Goal: Task Accomplishment & Management: Use online tool/utility

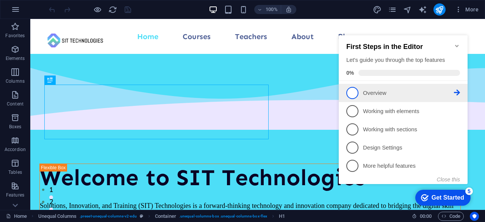
click at [369, 92] on p "Overview - incomplete" at bounding box center [408, 93] width 91 height 8
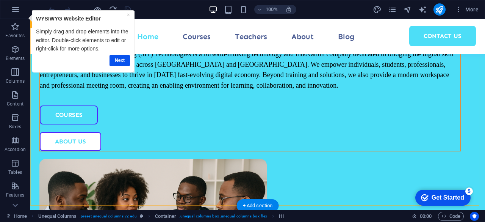
scroll to position [303, 0]
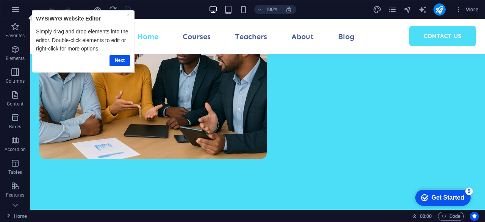
click at [131, 16] on div "× WYSIWYG Website Editor Simply drag and drop elements into the editor. Double-…" at bounding box center [83, 40] width 98 height 57
click at [127, 15] on link "×" at bounding box center [128, 14] width 3 height 6
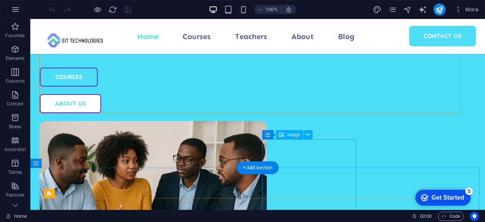
scroll to position [265, 0]
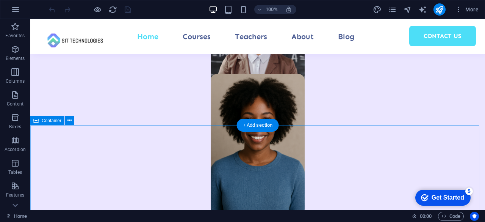
scroll to position [833, 0]
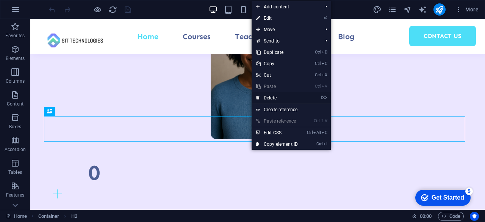
click at [286, 96] on link "⌦ Delete" at bounding box center [277, 97] width 51 height 11
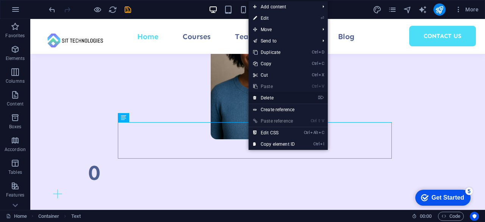
click at [274, 97] on link "⌦ Delete" at bounding box center [274, 97] width 51 height 11
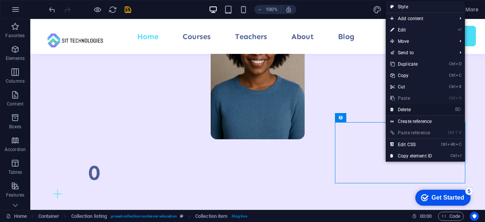
click at [405, 111] on link "⌦ Delete" at bounding box center [411, 109] width 51 height 11
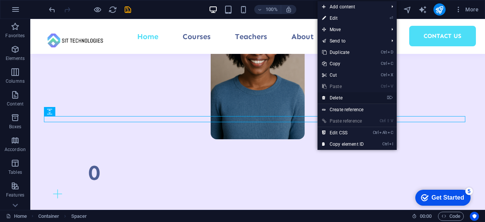
click at [346, 98] on link "⌦ Delete" at bounding box center [342, 97] width 51 height 11
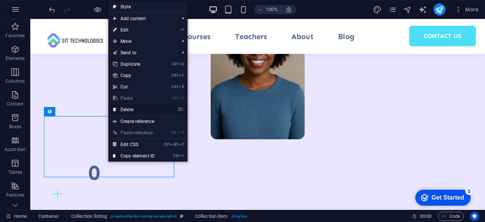
click at [130, 110] on link "⌦ Delete" at bounding box center [133, 109] width 51 height 11
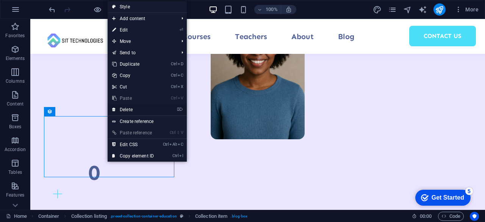
click at [126, 111] on link "⌦ Delete" at bounding box center [133, 109] width 51 height 11
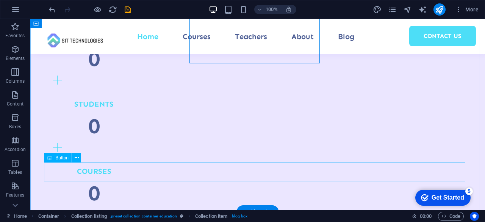
scroll to position [909, 0]
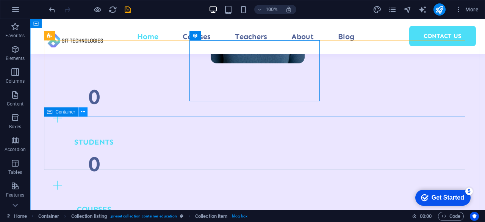
click at [85, 111] on icon at bounding box center [83, 112] width 4 height 8
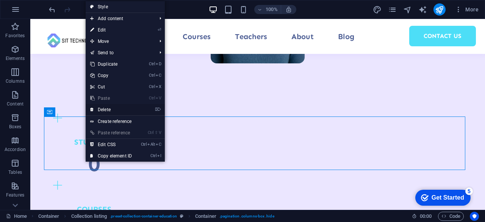
click at [115, 106] on link "⌦ Delete" at bounding box center [111, 109] width 51 height 11
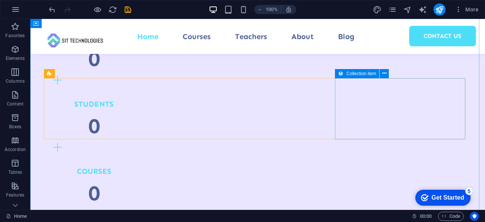
scroll to position [871, 0]
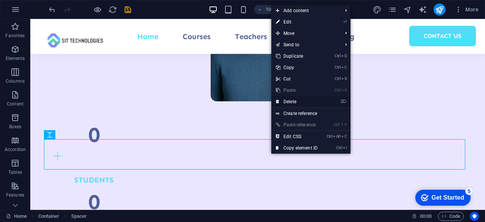
click at [294, 103] on link "⌦ Delete" at bounding box center [296, 101] width 51 height 11
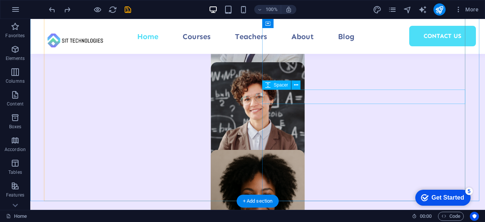
scroll to position [796, 0]
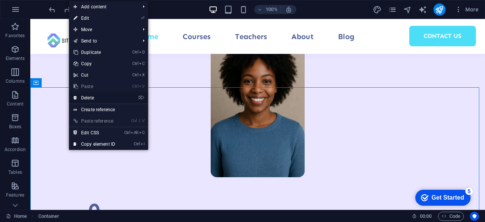
click at [85, 97] on link "⌦ Delete" at bounding box center [94, 97] width 51 height 11
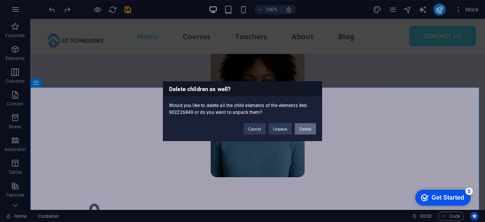
click at [304, 124] on button "Delete" at bounding box center [305, 128] width 21 height 11
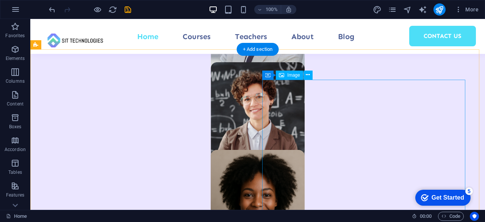
scroll to position [833, 0]
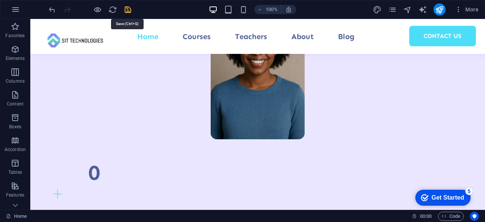
click at [128, 11] on icon "save" at bounding box center [128, 9] width 9 height 9
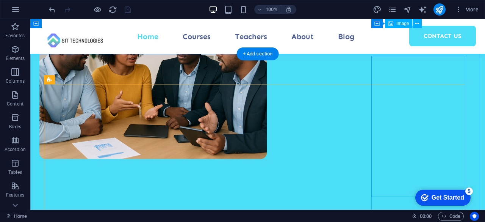
scroll to position [265, 0]
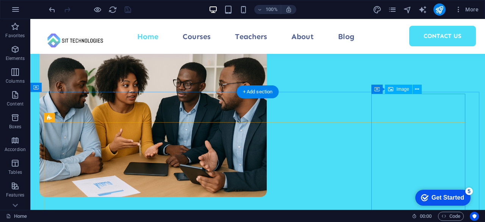
select select "%"
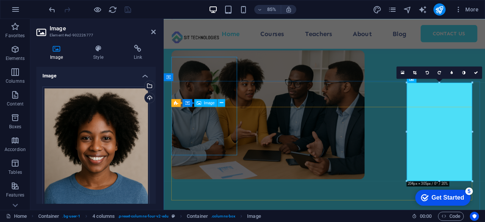
scroll to position [286, 0]
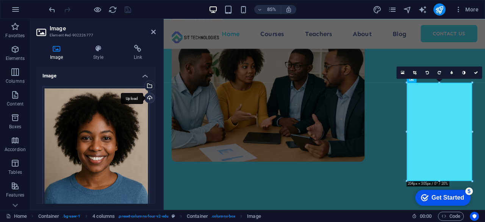
click at [147, 98] on div "Upload" at bounding box center [148, 98] width 11 height 11
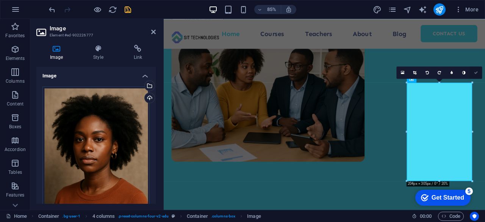
click at [474, 72] on icon at bounding box center [476, 72] width 4 height 4
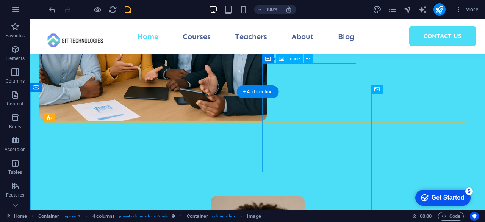
scroll to position [265, 0]
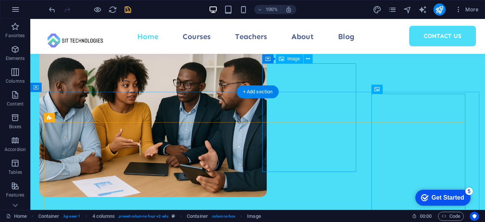
select select "%"
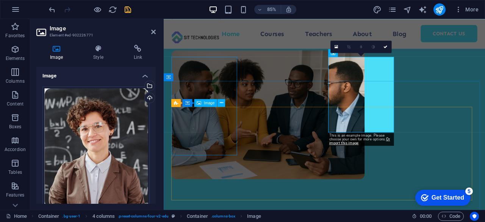
scroll to position [286, 0]
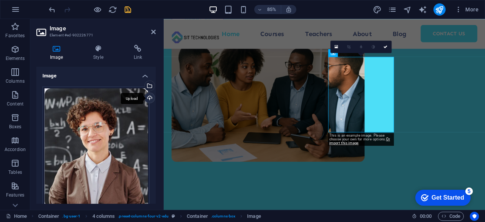
click at [150, 97] on div "Upload" at bounding box center [148, 98] width 11 height 11
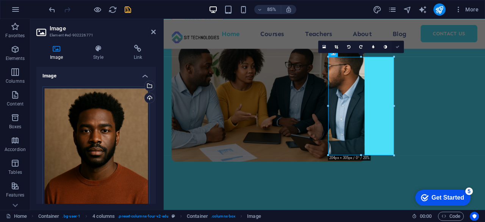
click at [398, 46] on icon at bounding box center [398, 47] width 4 height 4
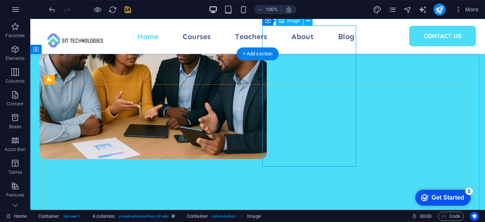
scroll to position [265, 0]
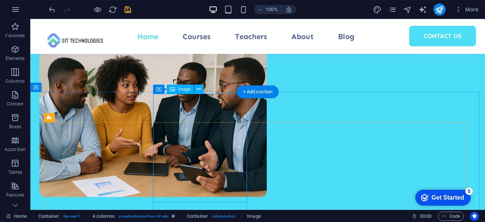
select select "%"
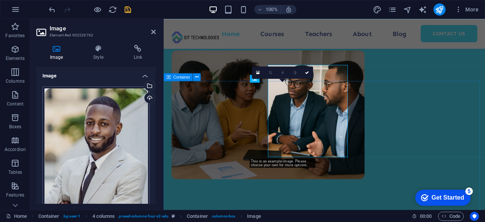
scroll to position [286, 0]
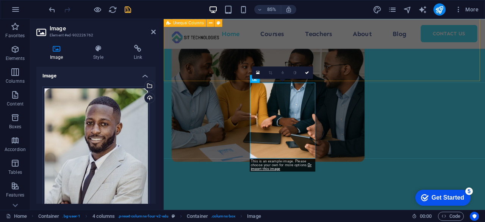
click at [485, 63] on div "Welcome to SIT Technologies Solutions, Innovation, and Training (SIT) Technolog…" at bounding box center [353, 5] width 378 height 544
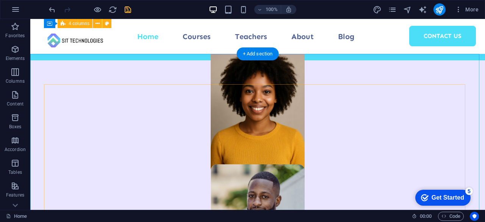
scroll to position [265, 0]
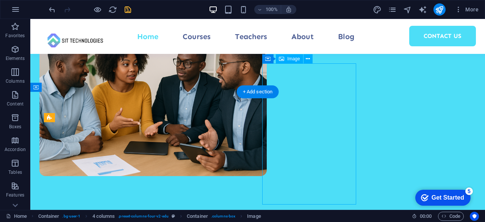
select select "%"
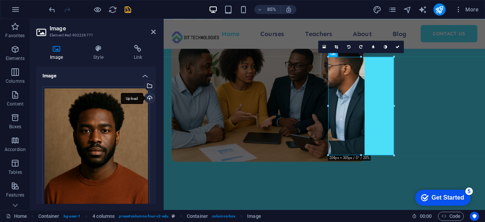
click at [148, 97] on div "Upload" at bounding box center [148, 98] width 11 height 11
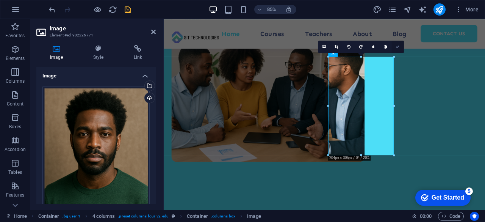
click at [396, 45] on icon at bounding box center [398, 47] width 4 height 4
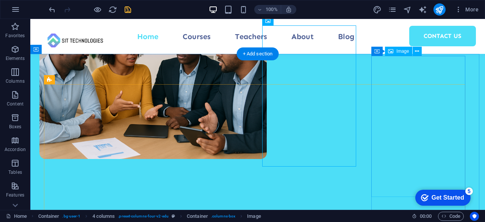
scroll to position [265, 0]
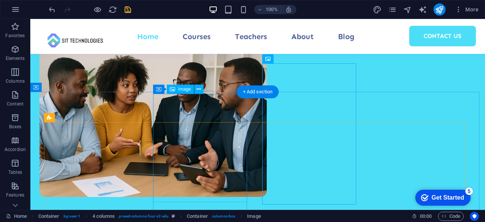
select select "%"
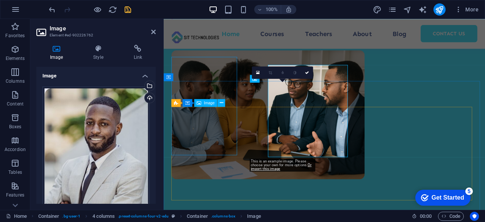
scroll to position [286, 0]
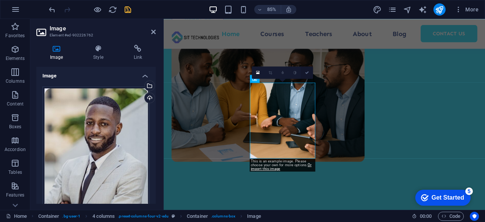
click at [306, 73] on icon at bounding box center [307, 72] width 4 height 4
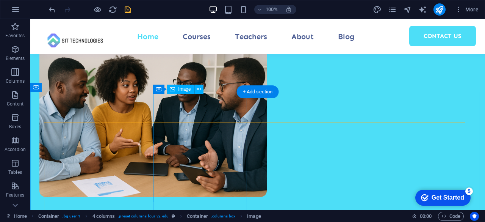
select select "%"
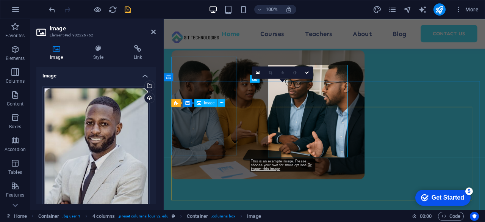
scroll to position [286, 0]
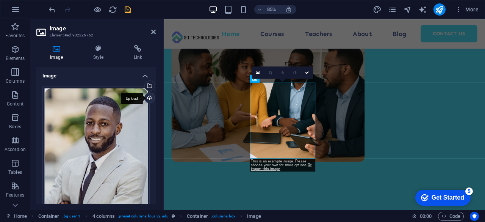
click at [147, 98] on div "Upload" at bounding box center [148, 98] width 11 height 11
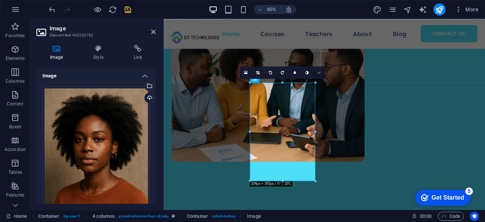
click at [321, 72] on icon at bounding box center [319, 72] width 4 height 4
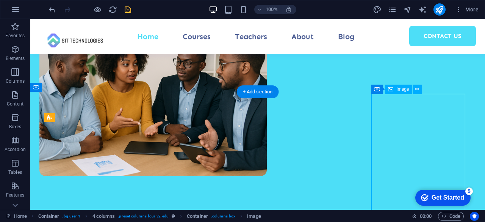
select select "%"
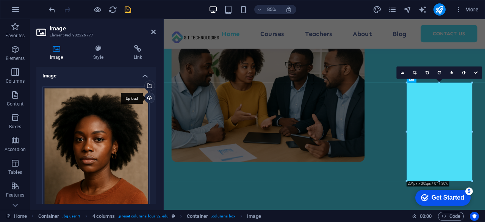
click at [144, 97] on div "Upload" at bounding box center [148, 98] width 11 height 11
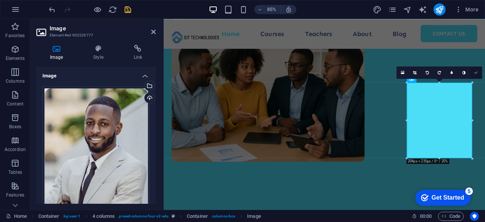
click at [473, 72] on link at bounding box center [476, 72] width 12 height 12
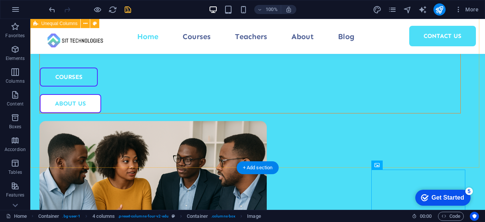
scroll to position [303, 0]
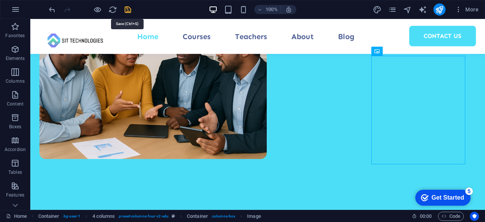
click at [126, 13] on icon "save" at bounding box center [128, 9] width 9 height 9
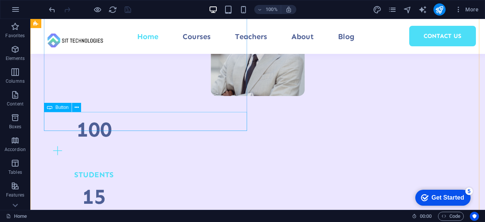
scroll to position [833, 0]
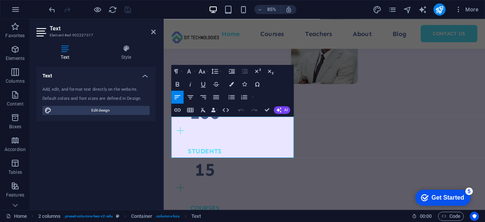
scroll to position [829, 0]
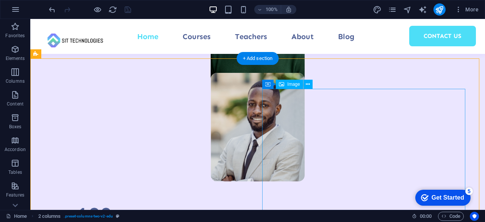
scroll to position [862, 0]
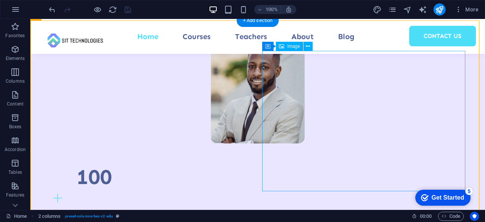
select select "%"
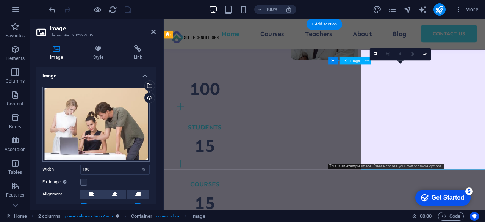
scroll to position [857, 0]
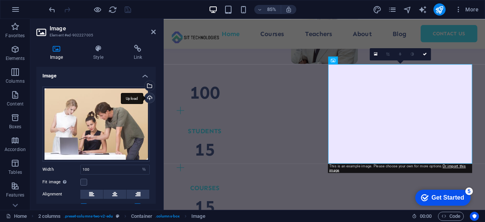
click at [145, 99] on div "Upload" at bounding box center [148, 98] width 11 height 11
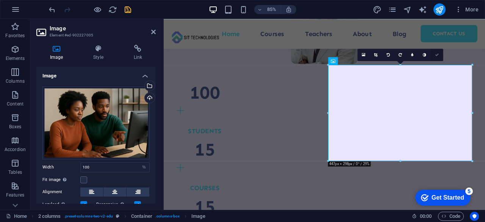
click at [436, 52] on link at bounding box center [437, 54] width 12 height 12
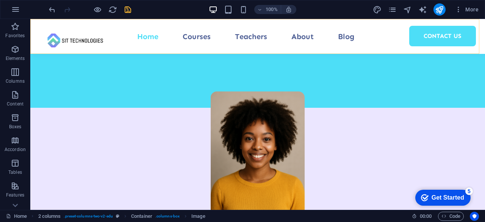
scroll to position [407, 0]
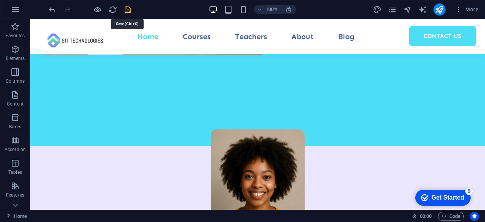
click at [124, 6] on icon "save" at bounding box center [128, 9] width 9 height 9
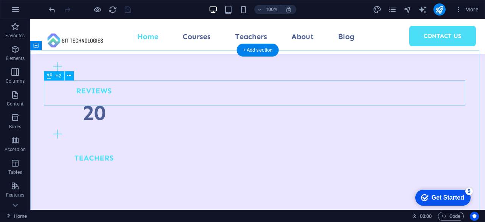
scroll to position [1089, 0]
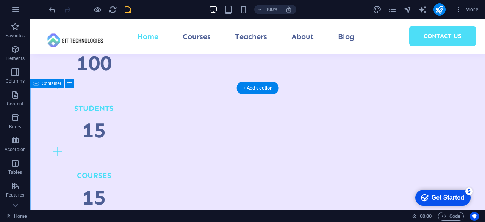
scroll to position [1165, 0]
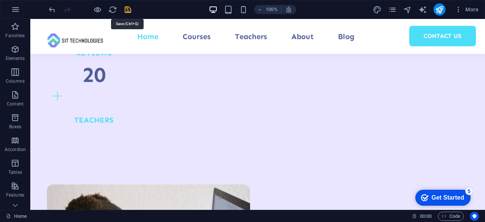
click at [130, 11] on icon "save" at bounding box center [128, 9] width 9 height 9
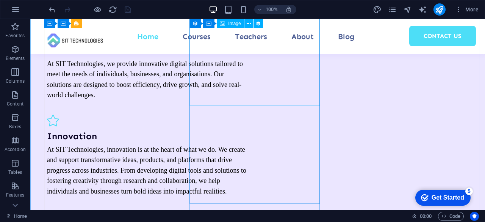
scroll to position [1354, 0]
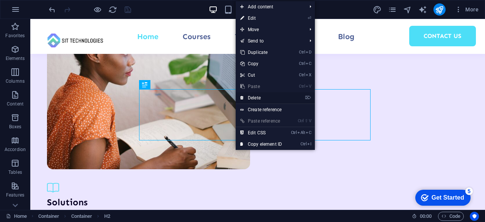
click at [263, 95] on link "⌦ Delete" at bounding box center [261, 97] width 51 height 11
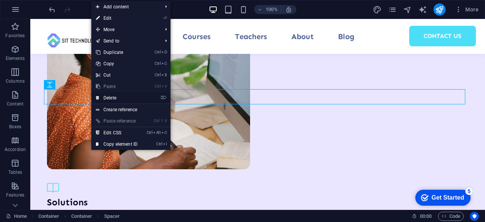
click at [123, 95] on link "⌦ Delete" at bounding box center [116, 97] width 51 height 11
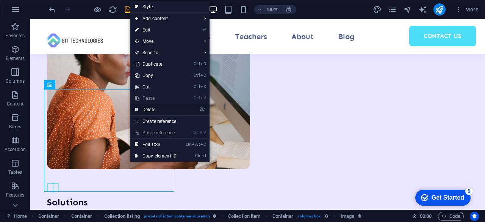
click at [156, 108] on link "⌦ Delete" at bounding box center [155, 109] width 51 height 11
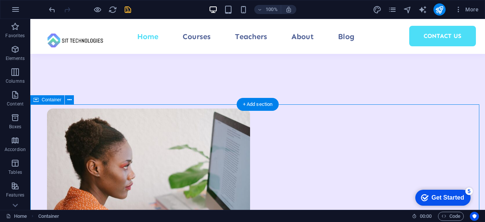
scroll to position [1279, 0]
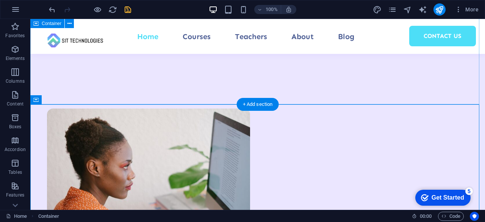
scroll to position [1203, 0]
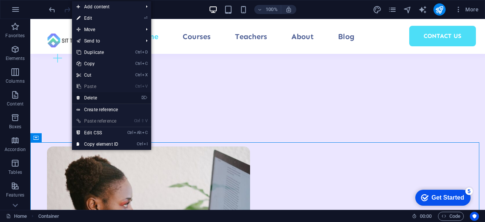
click at [107, 100] on link "⌦ Delete" at bounding box center [97, 97] width 51 height 11
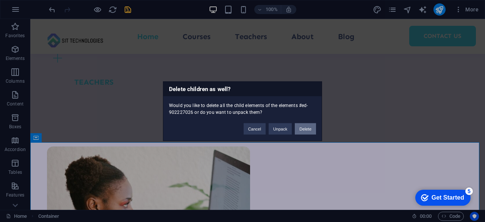
click at [306, 128] on button "Delete" at bounding box center [305, 128] width 21 height 11
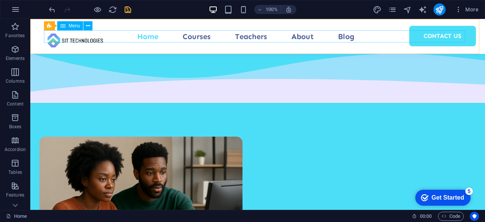
scroll to position [1585, 0]
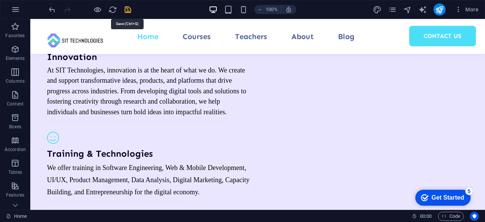
click at [128, 11] on icon "save" at bounding box center [128, 9] width 9 height 9
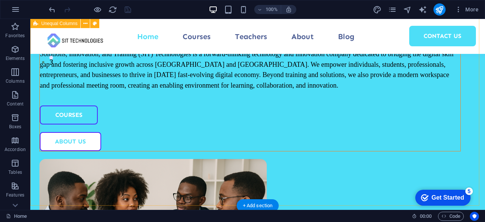
scroll to position [0, 0]
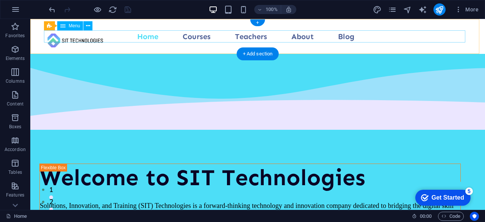
click at [200, 38] on nav "Home Courses Teachers About Blog Contact Us" at bounding box center [257, 36] width 421 height 12
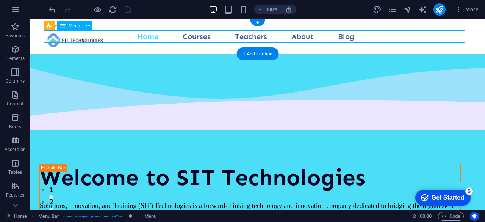
click at [200, 38] on nav "Home Courses Teachers About Blog Contact Us" at bounding box center [257, 36] width 421 height 12
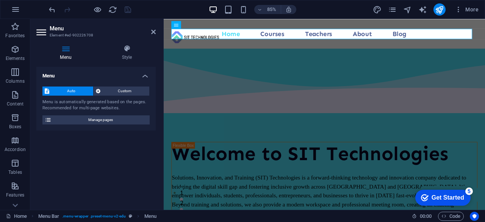
click at [71, 31] on h2 "Menu" at bounding box center [103, 28] width 106 height 7
click at [124, 56] on h4 "Style" at bounding box center [127, 53] width 58 height 16
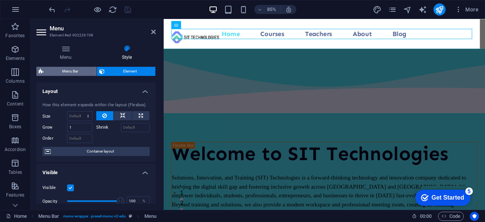
click at [71, 70] on span "Menu Bar" at bounding box center [70, 71] width 48 height 9
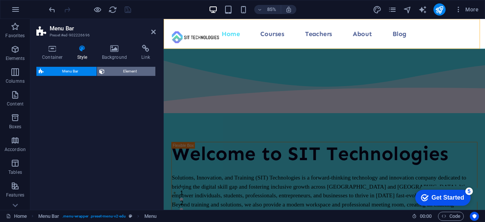
select select "px"
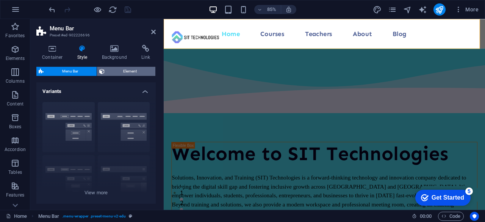
click at [131, 72] on span "Element" at bounding box center [130, 71] width 46 height 9
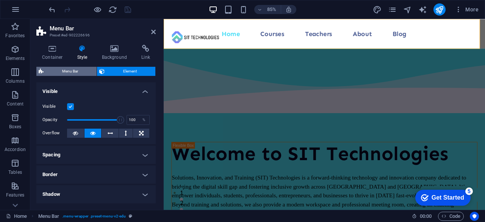
click at [75, 73] on span "Menu Bar" at bounding box center [70, 71] width 48 height 9
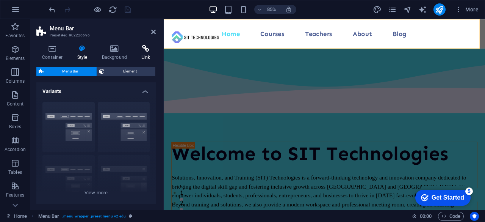
click at [149, 50] on icon at bounding box center [146, 49] width 20 height 8
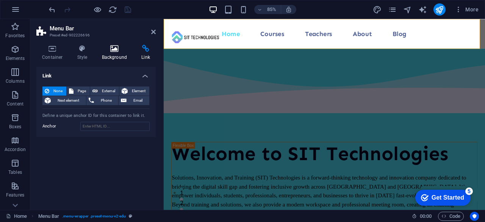
click at [120, 52] on icon at bounding box center [114, 49] width 37 height 8
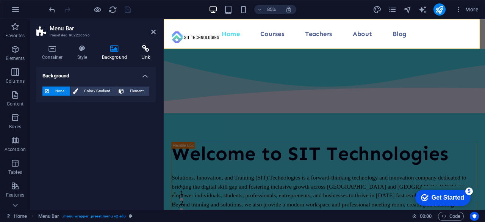
click at [141, 49] on icon at bounding box center [146, 49] width 20 height 8
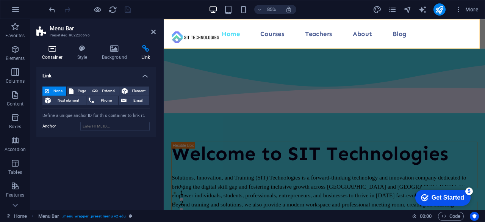
click at [45, 53] on h4 "Container" at bounding box center [53, 53] width 35 height 16
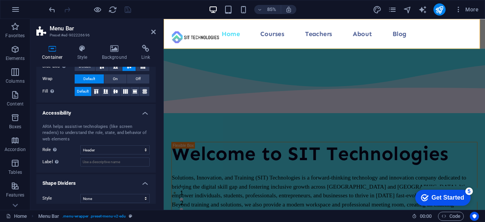
scroll to position [114, 0]
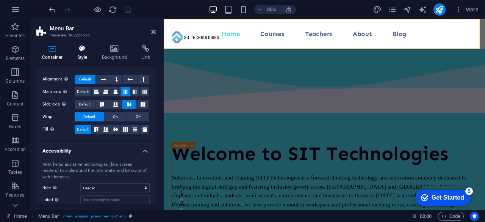
click at [84, 52] on icon at bounding box center [83, 49] width 22 height 8
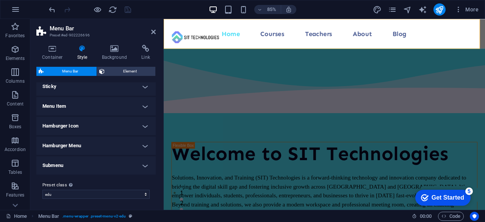
scroll to position [164, 0]
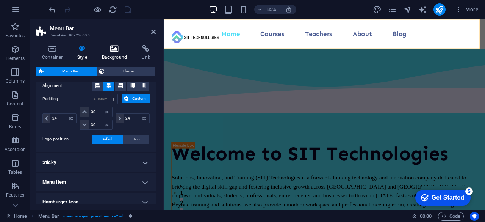
click at [114, 55] on h4 "Background" at bounding box center [116, 53] width 40 height 16
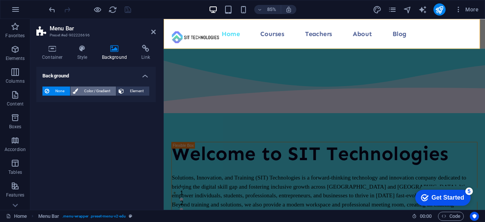
click at [95, 88] on span "Color / Gradient" at bounding box center [96, 90] width 33 height 9
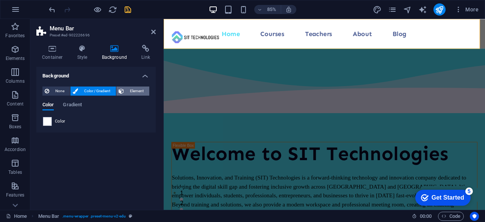
click at [131, 89] on span "Element" at bounding box center [136, 90] width 21 height 9
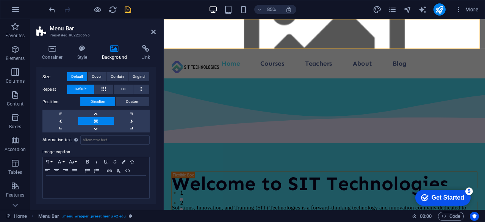
scroll to position [79, 0]
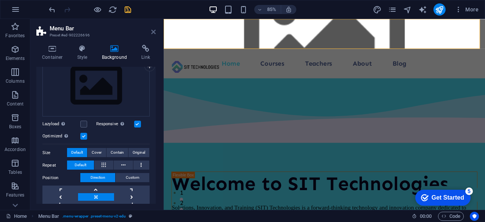
click at [153, 30] on icon at bounding box center [153, 32] width 5 height 6
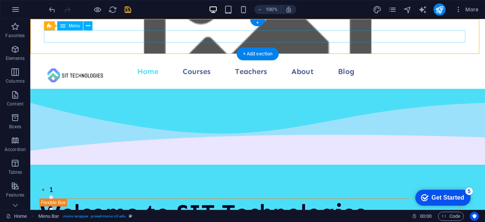
click at [144, 65] on nav "Home Courses Teachers About Blog Contact Us" at bounding box center [257, 71] width 421 height 12
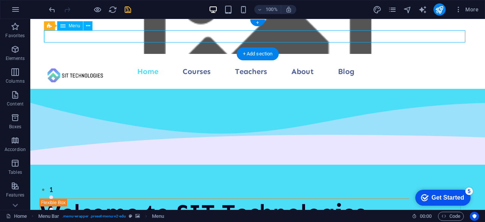
click at [144, 65] on nav "Home Courses Teachers About Blog Contact Us" at bounding box center [257, 71] width 421 height 12
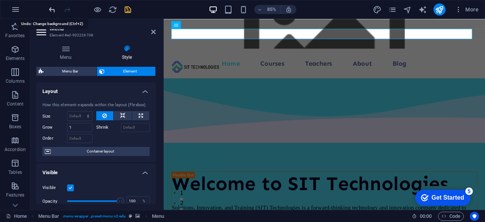
click at [52, 9] on icon "undo" at bounding box center [52, 9] width 9 height 9
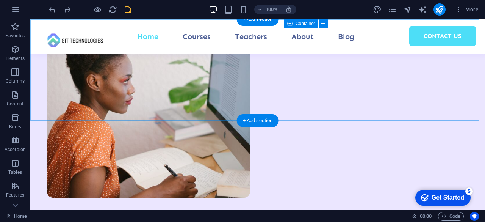
scroll to position [1364, 0]
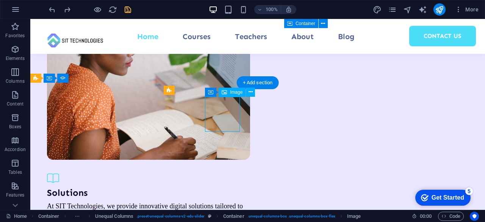
select select "%"
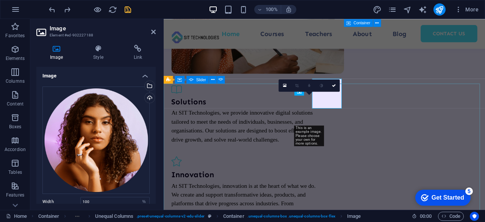
scroll to position [1371, 0]
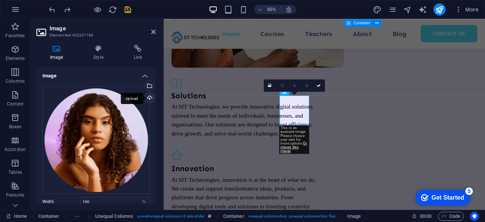
click at [147, 98] on div "Upload" at bounding box center [148, 98] width 11 height 11
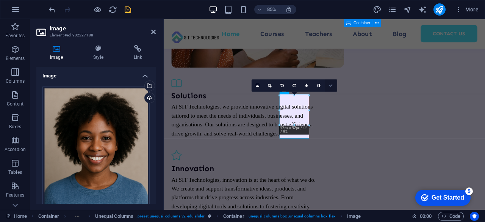
drag, startPoint x: 255, startPoint y: 125, endPoint x: 328, endPoint y: 83, distance: 85.0
click at [328, 83] on link at bounding box center [331, 85] width 12 height 12
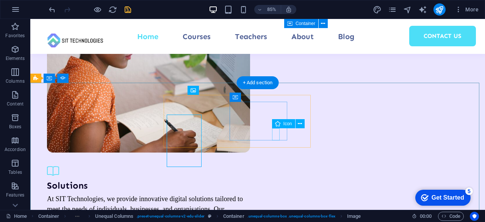
scroll to position [1364, 0]
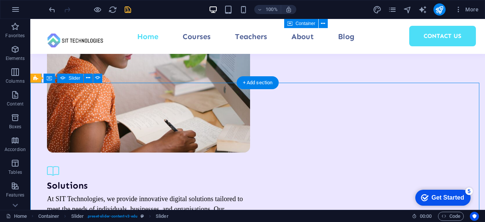
select select "%"
select select "ms"
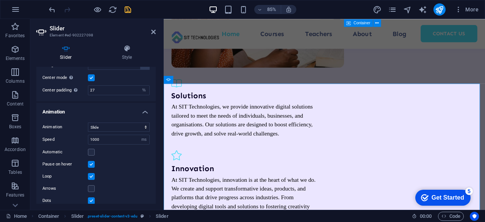
scroll to position [0, 0]
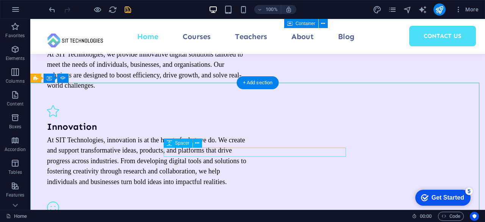
scroll to position [1326, 0]
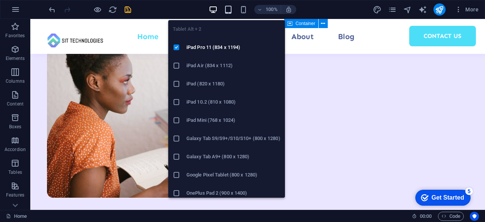
click at [232, 11] on icon "button" at bounding box center [228, 9] width 9 height 9
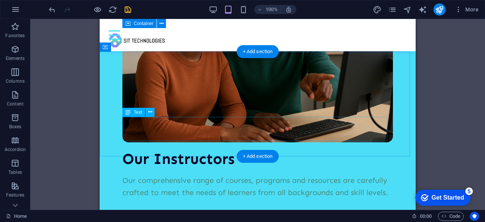
scroll to position [1967, 0]
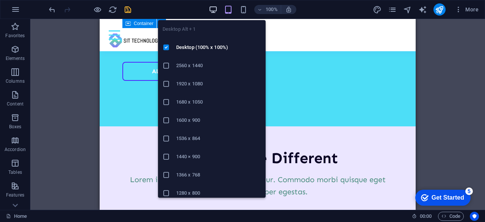
click at [210, 8] on icon "button" at bounding box center [213, 9] width 9 height 9
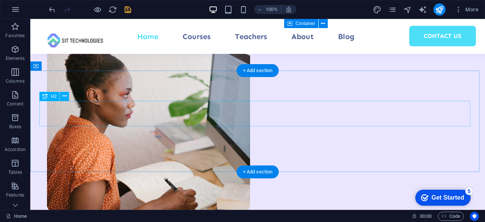
scroll to position [1350, 0]
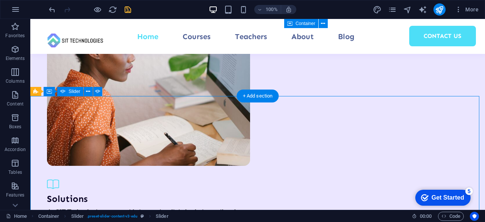
select select "%"
select select "ms"
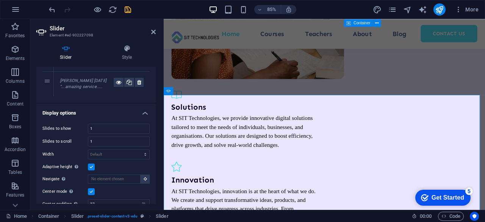
scroll to position [0, 0]
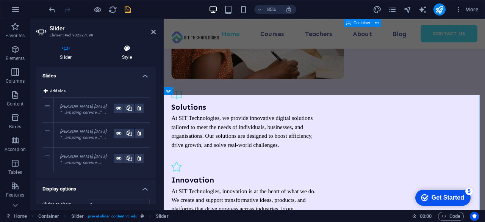
click at [124, 51] on icon at bounding box center [127, 49] width 57 height 8
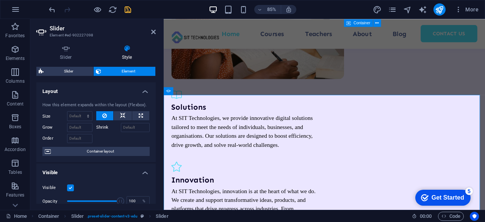
click at [109, 75] on span "Element" at bounding box center [128, 71] width 50 height 9
click at [75, 73] on span "Slider" at bounding box center [68, 71] width 45 height 9
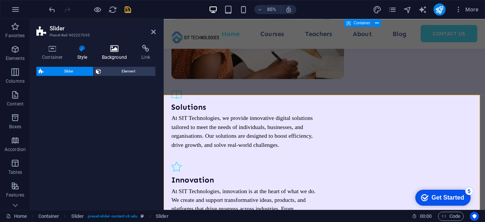
select select "rem"
select select "px"
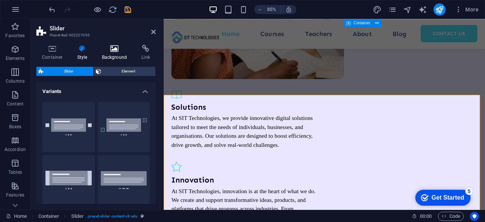
click at [117, 53] on h4 "Background" at bounding box center [116, 53] width 40 height 16
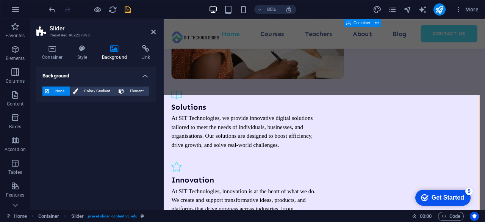
click at [115, 53] on h4 "Background" at bounding box center [116, 53] width 40 height 16
click at [130, 89] on span "Element" at bounding box center [136, 90] width 21 height 9
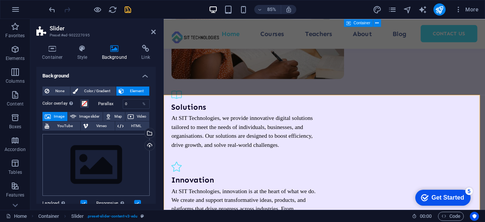
drag, startPoint x: 148, startPoint y: 143, endPoint x: 120, endPoint y: 147, distance: 28.4
click at [148, 143] on div "Upload" at bounding box center [148, 145] width 11 height 11
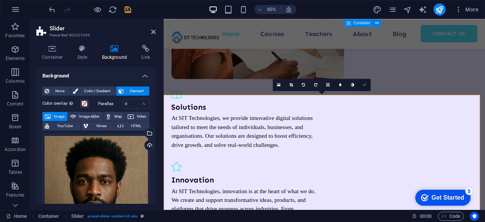
drag, startPoint x: 145, startPoint y: 119, endPoint x: 364, endPoint y: 84, distance: 222.1
click at [364, 84] on icon at bounding box center [365, 85] width 4 height 4
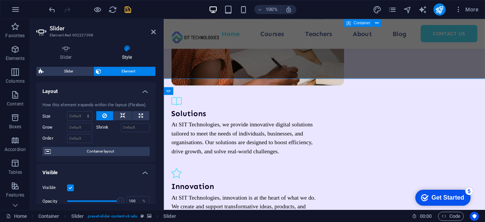
scroll to position [1358, 0]
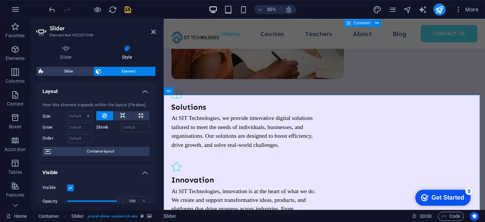
click at [130, 52] on icon at bounding box center [127, 49] width 57 height 8
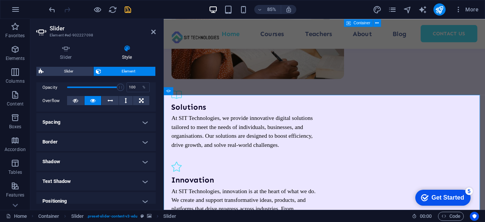
scroll to position [0, 0]
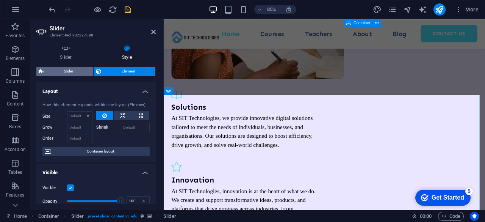
click at [69, 69] on span "Slider" at bounding box center [68, 71] width 45 height 9
select select "rem"
select select "px"
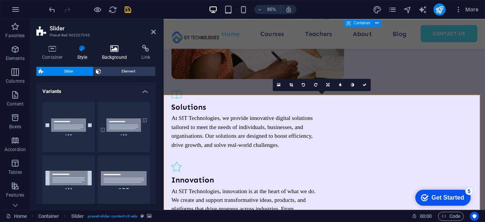
click at [118, 50] on icon at bounding box center [114, 49] width 37 height 8
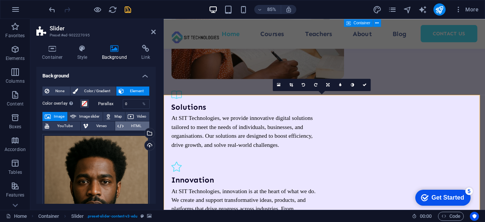
scroll to position [76, 0]
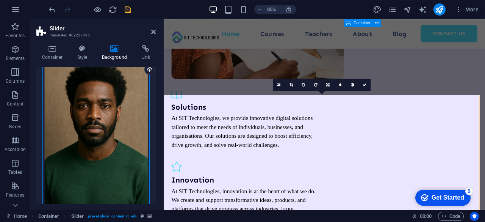
click at [114, 99] on div "Drag files here, click to choose files or select files from Files or our free s…" at bounding box center [95, 137] width 107 height 159
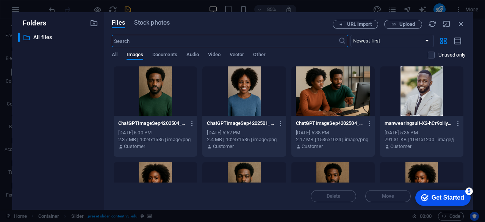
scroll to position [1363, 0]
drag, startPoint x: 460, startPoint y: 20, endPoint x: 325, endPoint y: 15, distance: 134.6
click at [460, 20] on icon "button" at bounding box center [461, 24] width 8 height 8
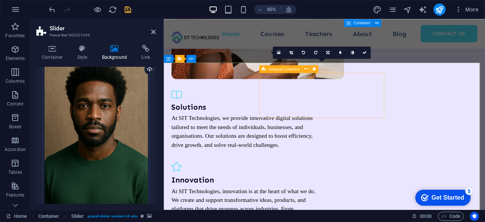
scroll to position [1396, 0]
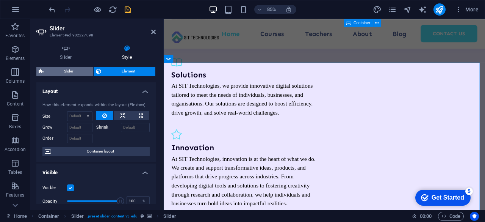
click at [76, 68] on span "Slider" at bounding box center [68, 71] width 45 height 9
select select "rem"
select select "px"
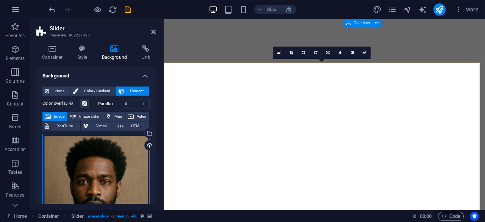
click at [104, 176] on div "Drag files here, click to choose files or select files from Files or our free s…" at bounding box center [95, 213] width 107 height 159
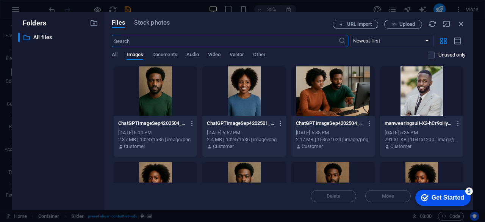
scroll to position [1401, 0]
click at [424, 94] on div at bounding box center [421, 90] width 83 height 49
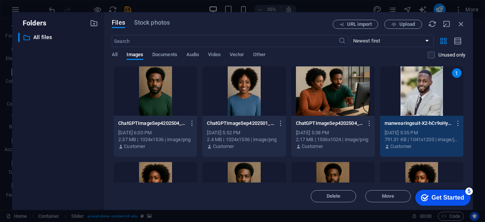
click at [419, 96] on div "1" at bounding box center [421, 90] width 83 height 49
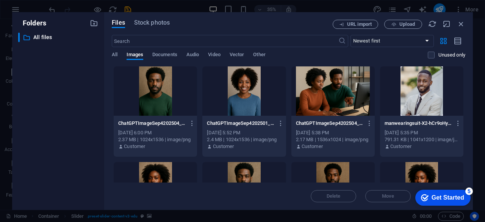
click at [413, 102] on div at bounding box center [421, 90] width 83 height 49
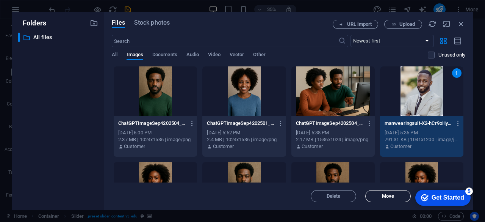
click at [389, 198] on span "Move" at bounding box center [388, 196] width 12 height 5
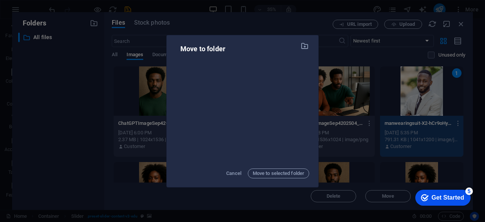
click at [319, 37] on div "Move to folder Cancel Move to selected folder" at bounding box center [242, 111] width 485 height 222
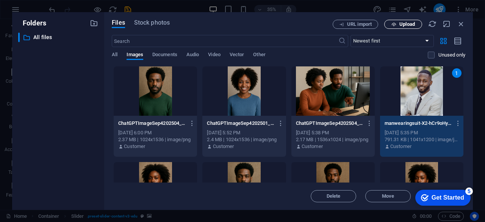
click at [396, 21] on button "Upload" at bounding box center [403, 24] width 38 height 9
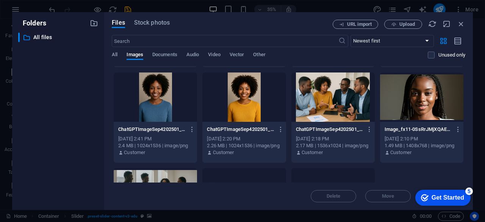
scroll to position [71, 0]
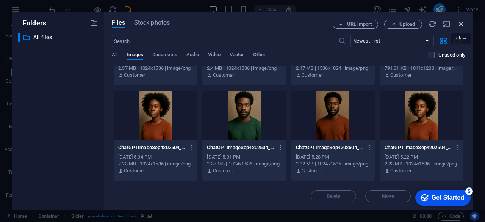
click at [464, 24] on icon "button" at bounding box center [461, 24] width 8 height 8
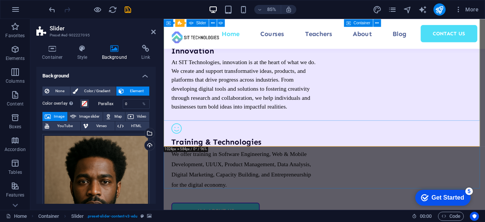
scroll to position [1396, 0]
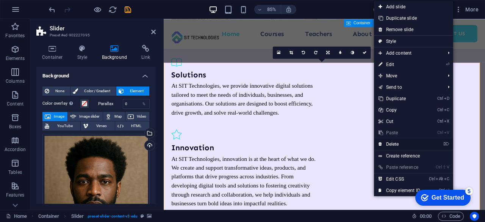
click at [389, 142] on link "⌦ Delete" at bounding box center [399, 143] width 51 height 11
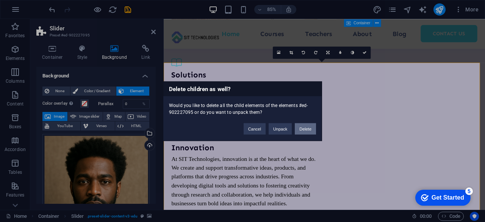
click at [309, 127] on button "Delete" at bounding box center [305, 128] width 21 height 11
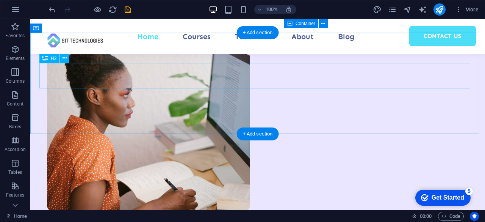
scroll to position [1199, 0]
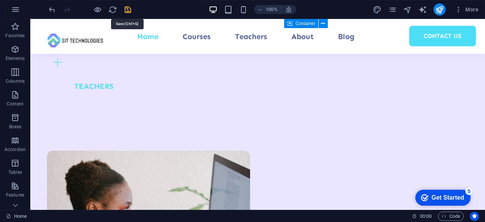
drag, startPoint x: 131, startPoint y: 7, endPoint x: 217, endPoint y: 23, distance: 87.4
click at [131, 7] on icon "save" at bounding box center [128, 9] width 9 height 9
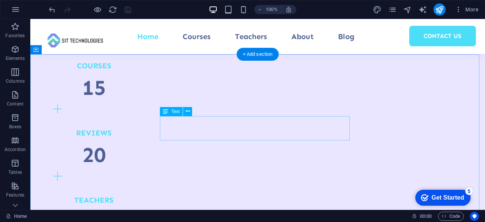
scroll to position [820, 0]
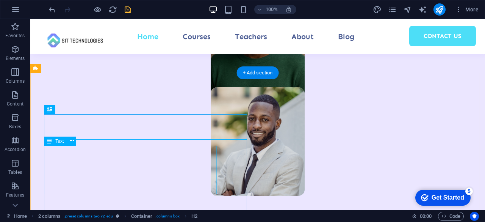
scroll to position [847, 0]
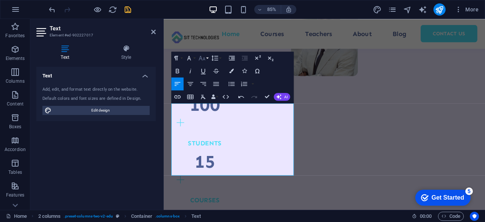
click at [203, 58] on icon "button" at bounding box center [202, 58] width 8 height 8
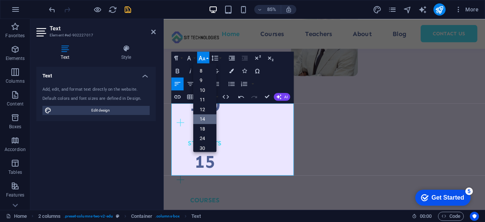
click at [204, 116] on link "14" at bounding box center [204, 119] width 23 height 10
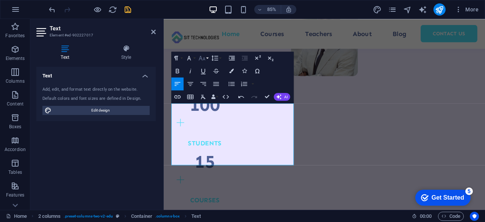
click at [202, 57] on icon "button" at bounding box center [202, 58] width 8 height 8
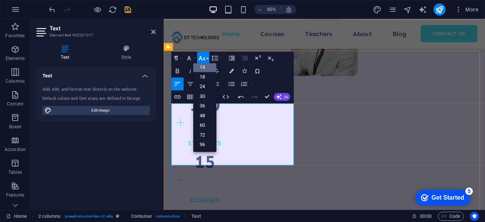
scroll to position [61, 0]
click at [205, 88] on link "24" at bounding box center [204, 87] width 23 height 10
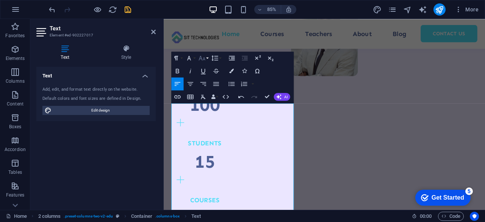
click at [202, 59] on icon "button" at bounding box center [202, 58] width 6 height 5
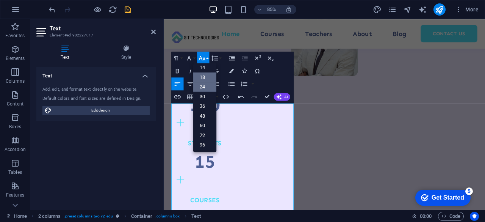
click at [207, 78] on link "18" at bounding box center [204, 77] width 23 height 10
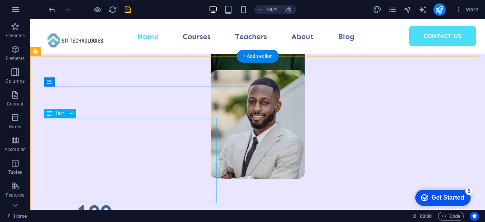
scroll to position [902, 0]
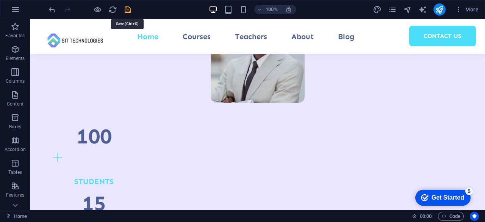
drag, startPoint x: 124, startPoint y: 8, endPoint x: 117, endPoint y: 32, distance: 25.0
click at [124, 8] on icon "save" at bounding box center [128, 9] width 9 height 9
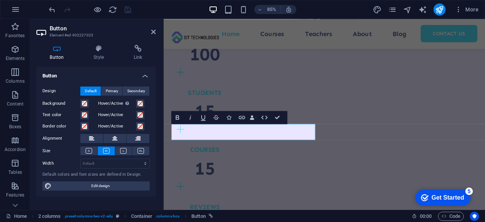
scroll to position [931, 0]
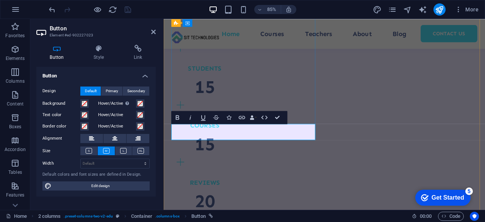
drag, startPoint x: 279, startPoint y: 116, endPoint x: 245, endPoint y: 99, distance: 38.0
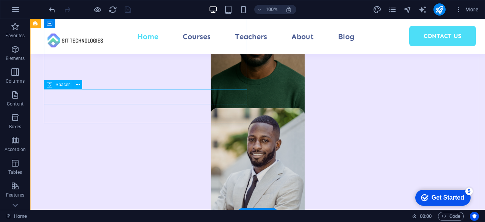
scroll to position [940, 0]
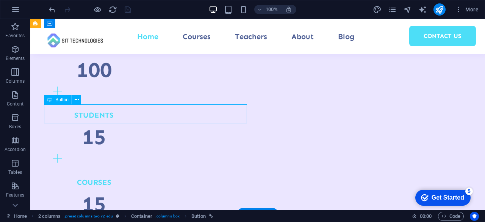
select select "2"
select select
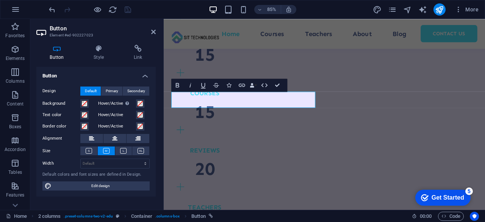
click at [102, 44] on div "Button Style Link Button Design Default Primary Secondary Background Hover/Acti…" at bounding box center [95, 124] width 131 height 171
click at [100, 49] on icon at bounding box center [98, 49] width 37 height 8
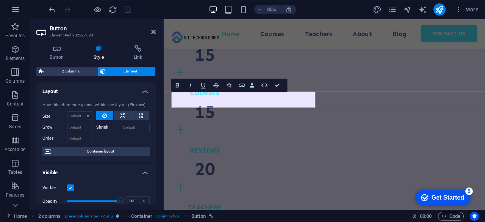
click at [100, 49] on icon at bounding box center [98, 49] width 37 height 8
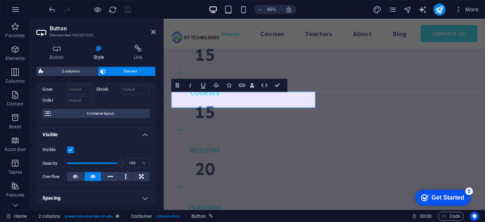
scroll to position [0, 0]
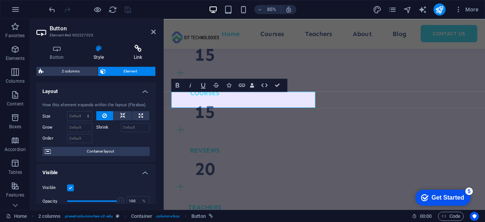
click at [130, 53] on h4 "Link" at bounding box center [138, 53] width 36 height 16
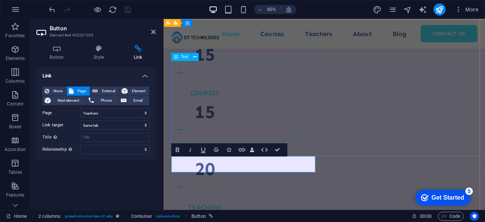
scroll to position [893, 0]
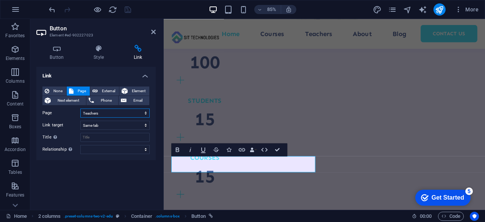
click at [110, 114] on select "Home Courses Teachers About Blog Contact Us Legal Notice Privacy" at bounding box center [114, 112] width 69 height 9
click at [58, 171] on div "Link None Page External Element Next element Phone Email Page Home Courses Teac…" at bounding box center [95, 135] width 119 height 137
click at [93, 52] on icon at bounding box center [98, 49] width 37 height 8
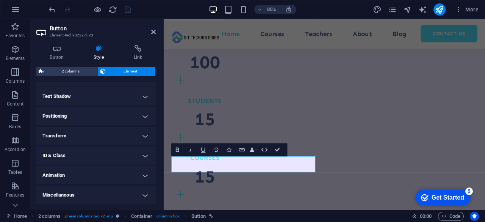
scroll to position [0, 0]
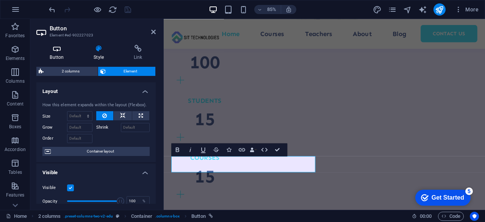
click at [63, 56] on h4 "Button" at bounding box center [58, 53] width 44 height 16
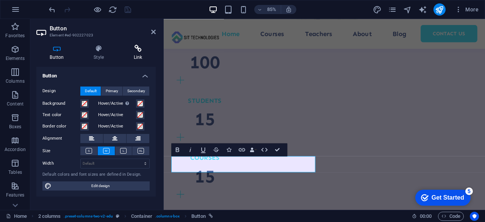
click at [130, 51] on icon at bounding box center [138, 49] width 36 height 8
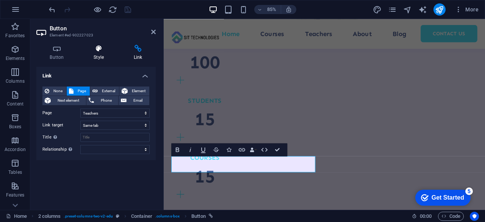
click at [87, 49] on icon at bounding box center [98, 49] width 37 height 8
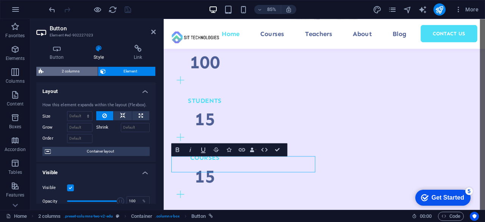
click at [88, 71] on span "2 columns" at bounding box center [71, 71] width 50 height 9
select select "rem"
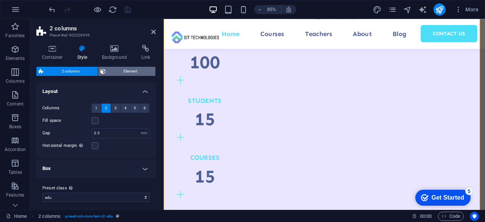
click at [115, 70] on span "Element" at bounding box center [130, 71] width 45 height 9
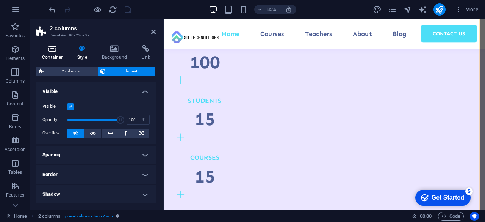
click at [56, 54] on h4 "Container" at bounding box center [53, 53] width 35 height 16
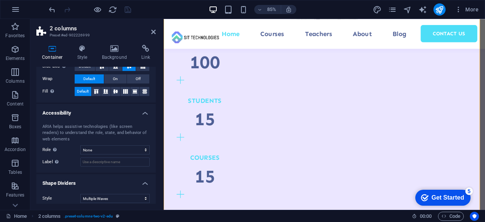
scroll to position [114, 0]
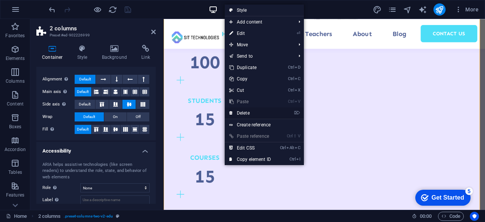
click at [247, 111] on link "⌦ Delete" at bounding box center [250, 112] width 51 height 11
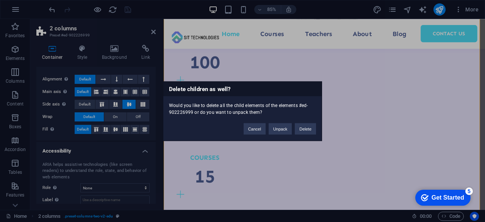
click at [300, 169] on div "Delete children as well? Would you like to delete all the child elements of the…" at bounding box center [242, 111] width 485 height 222
drag, startPoint x: 259, startPoint y: 127, endPoint x: 82, endPoint y: 166, distance: 180.7
click at [259, 127] on button "Cancel" at bounding box center [255, 128] width 22 height 11
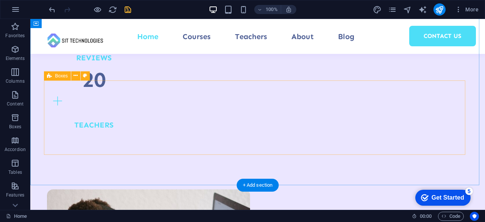
scroll to position [1084, 0]
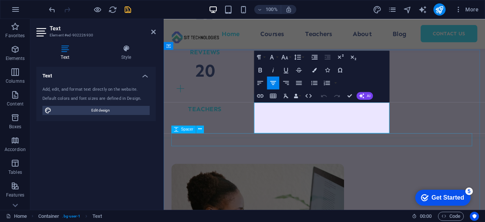
scroll to position [1109, 0]
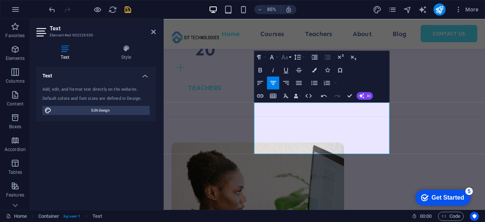
click at [289, 56] on button "Font Size" at bounding box center [286, 56] width 12 height 13
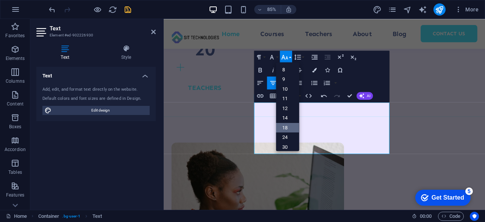
click at [284, 125] on link "18" at bounding box center [287, 128] width 23 height 10
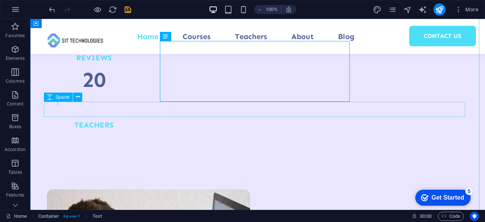
scroll to position [1236, 0]
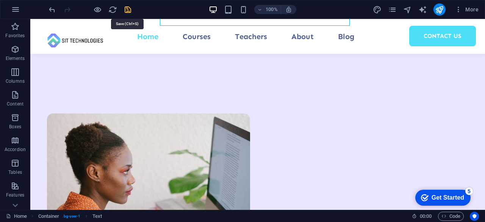
drag, startPoint x: 129, startPoint y: 8, endPoint x: 186, endPoint y: 50, distance: 70.2
click at [129, 8] on icon "save" at bounding box center [128, 9] width 9 height 9
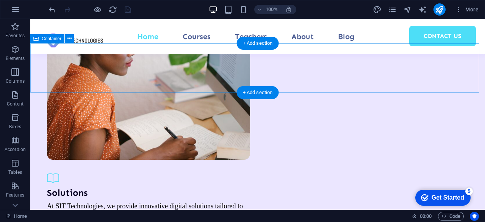
scroll to position [1326, 0]
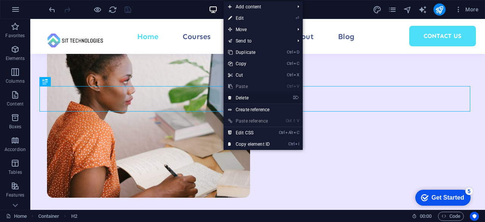
drag, startPoint x: 220, startPoint y: 75, endPoint x: 252, endPoint y: 94, distance: 36.3
click at [252, 94] on link "⌦ Delete" at bounding box center [249, 97] width 51 height 11
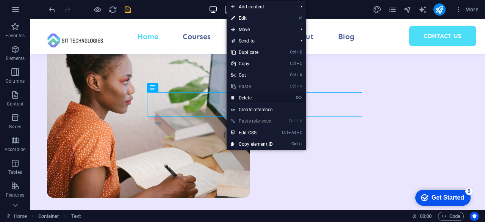
click at [242, 94] on link "⌦ Delete" at bounding box center [252, 97] width 51 height 11
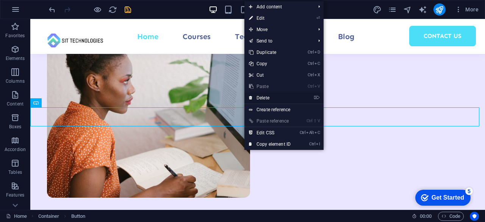
drag, startPoint x: 265, startPoint y: 94, endPoint x: 239, endPoint y: 73, distance: 33.7
click at [265, 94] on link "⌦ Delete" at bounding box center [269, 97] width 51 height 11
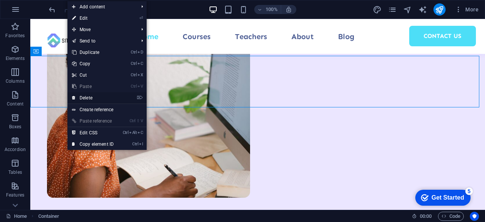
click at [94, 100] on link "⌦ Delete" at bounding box center [92, 97] width 51 height 11
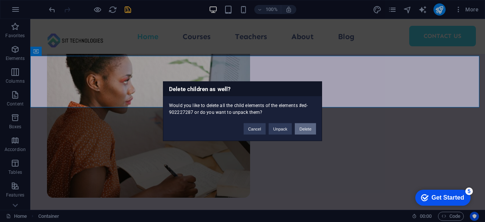
click at [305, 131] on button "Delete" at bounding box center [305, 128] width 21 height 11
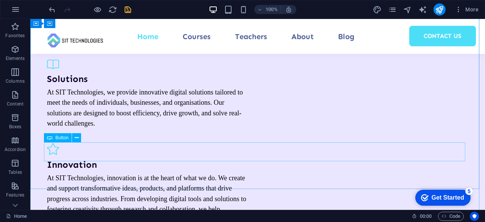
scroll to position [1402, 0]
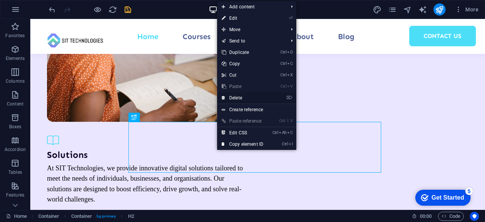
drag, startPoint x: 245, startPoint y: 96, endPoint x: 209, endPoint y: 109, distance: 38.5
click at [245, 96] on link "⌦ Delete" at bounding box center [242, 97] width 51 height 11
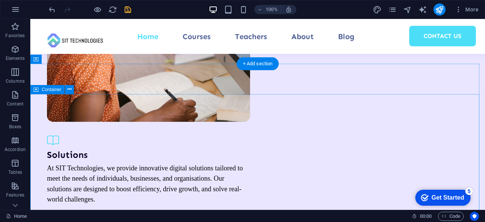
scroll to position [1515, 0]
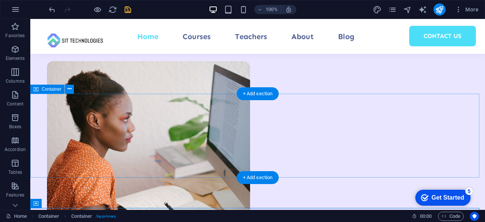
scroll to position [1326, 0]
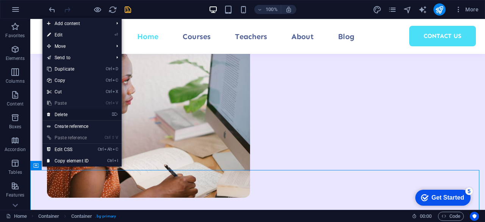
click at [72, 113] on link "⌦ Delete" at bounding box center [67, 114] width 51 height 11
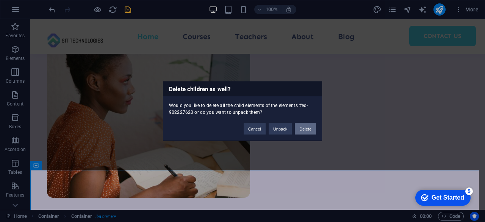
click at [300, 125] on button "Delete" at bounding box center [305, 128] width 21 height 11
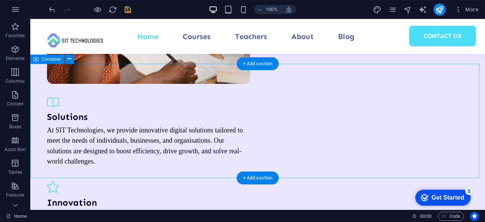
scroll to position [1364, 0]
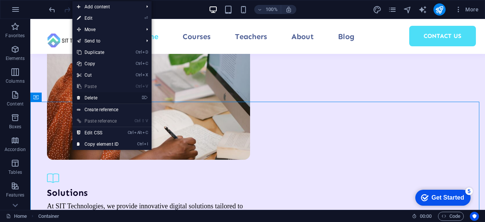
drag, startPoint x: 109, startPoint y: 95, endPoint x: 78, endPoint y: 76, distance: 36.4
click at [109, 95] on link "⌦ Delete" at bounding box center [97, 97] width 51 height 11
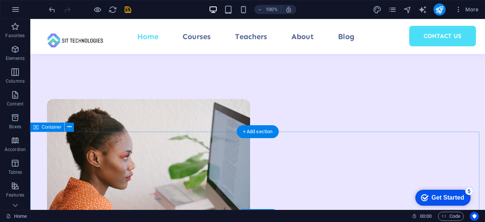
scroll to position [231, 0]
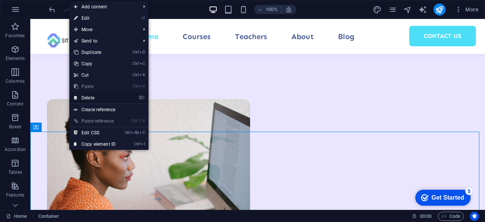
click at [92, 99] on link "⌦ Delete" at bounding box center [94, 97] width 51 height 11
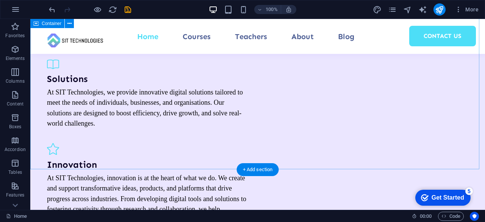
scroll to position [1212, 0]
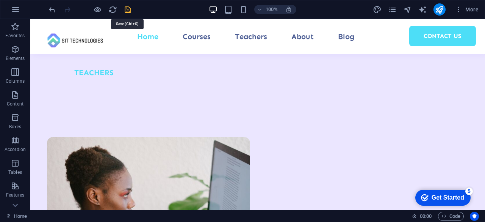
drag, startPoint x: 127, startPoint y: 10, endPoint x: 235, endPoint y: 146, distance: 173.7
click at [127, 10] on icon "save" at bounding box center [128, 9] width 9 height 9
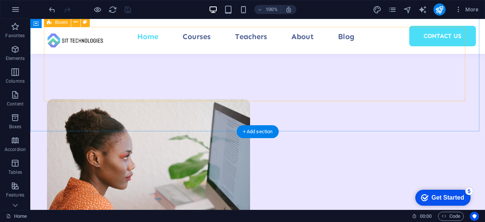
scroll to position [1326, 0]
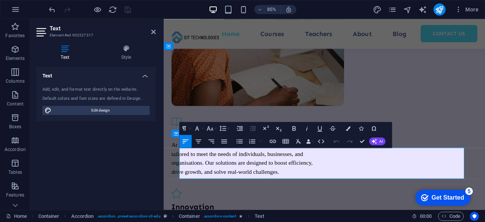
click at [86, 156] on div "Text Add, edit, and format text directly on the website. Default colors and fon…" at bounding box center [95, 135] width 119 height 137
click at [87, 156] on div "Text Add, edit, and format text directly on the website. Default colors and fon…" at bounding box center [95, 135] width 119 height 137
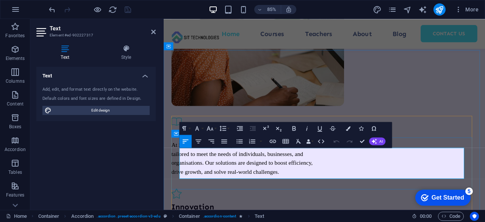
click at [106, 152] on div "Text Add, edit, and format text directly on the website. Default colors and fon…" at bounding box center [95, 135] width 119 height 137
click at [112, 150] on div "Text Add, edit, and format text directly on the website. Default colors and fon…" at bounding box center [95, 135] width 119 height 137
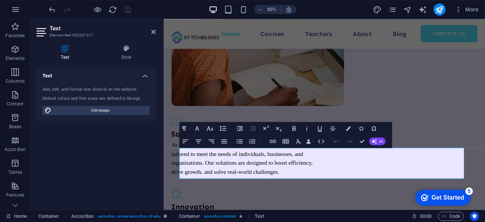
click at [123, 153] on div "Text Add, edit, and format text directly on the website. Default colors and fon…" at bounding box center [95, 135] width 119 height 137
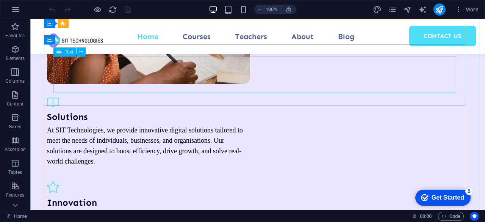
scroll to position [1402, 0]
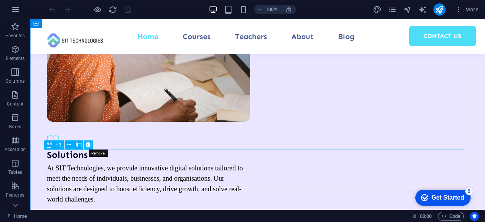
click at [86, 145] on icon at bounding box center [88, 145] width 4 height 8
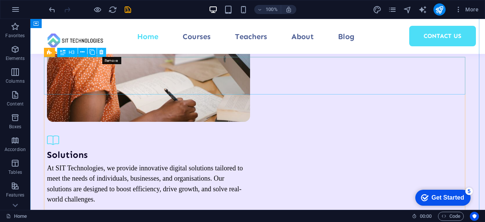
click at [103, 52] on icon at bounding box center [101, 52] width 4 height 8
click at [103, 53] on icon at bounding box center [101, 52] width 4 height 8
click at [100, 50] on icon at bounding box center [101, 52] width 4 height 8
click at [101, 53] on icon at bounding box center [101, 52] width 4 height 8
click at [102, 53] on icon at bounding box center [101, 52] width 4 height 8
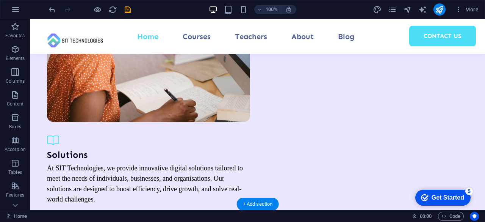
drag, startPoint x: 132, startPoint y: 72, endPoint x: 340, endPoint y: 170, distance: 229.7
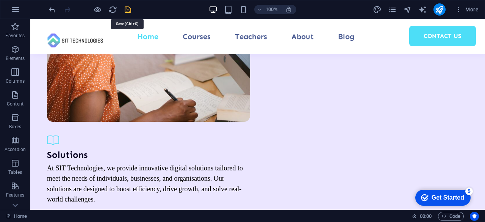
click at [127, 9] on icon "save" at bounding box center [128, 9] width 9 height 9
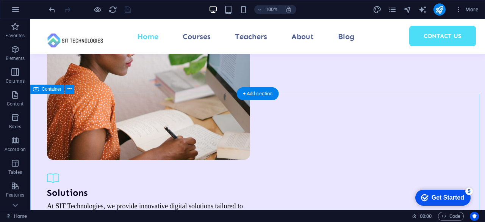
scroll to position [1250, 0]
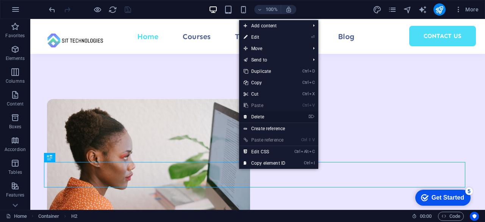
click at [264, 114] on link "⌦ Delete" at bounding box center [264, 116] width 51 height 11
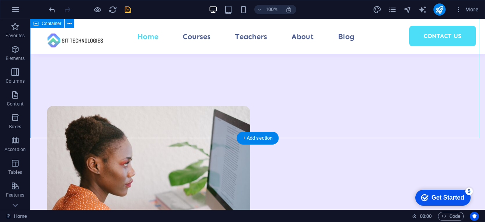
scroll to position [1319, 0]
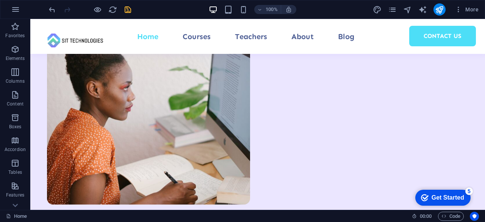
click at [130, 13] on icon "save" at bounding box center [128, 9] width 9 height 9
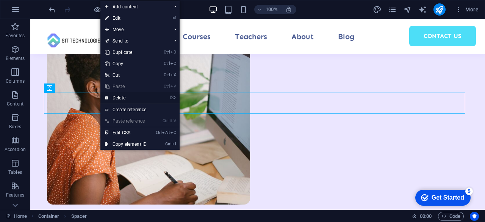
click at [124, 102] on link "⌦ Delete" at bounding box center [125, 97] width 51 height 11
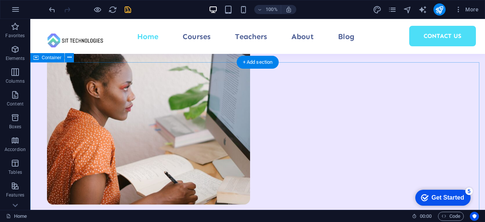
drag, startPoint x: 100, startPoint y: 92, endPoint x: 131, endPoint y: 112, distance: 36.1
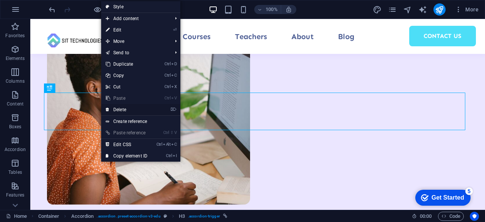
click at [127, 111] on link "⌦ Delete" at bounding box center [126, 109] width 51 height 11
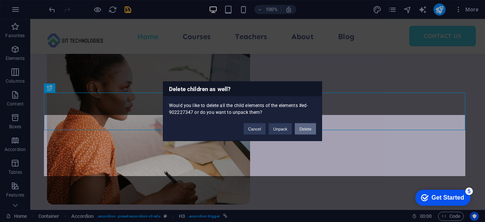
click at [299, 128] on button "Delete" at bounding box center [305, 128] width 21 height 11
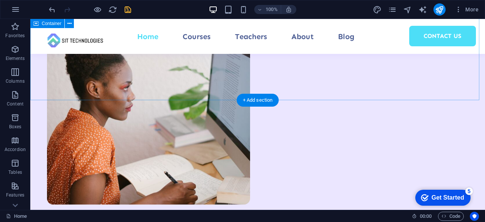
scroll to position [1281, 0]
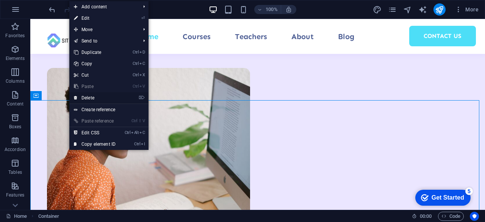
click at [99, 97] on link "⌦ Delete" at bounding box center [94, 97] width 51 height 11
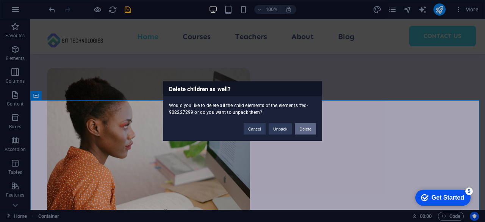
click at [299, 130] on button "Delete" at bounding box center [305, 128] width 21 height 11
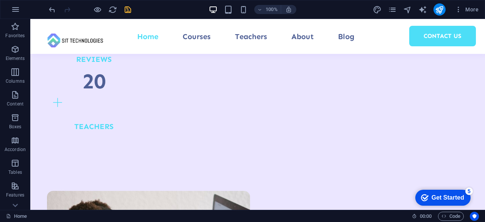
scroll to position [1121, 0]
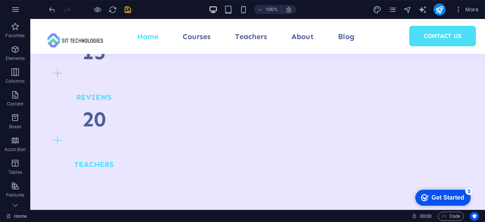
click at [126, 9] on icon "save" at bounding box center [128, 9] width 9 height 9
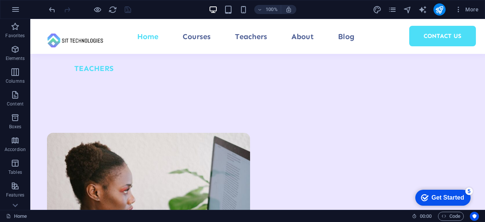
scroll to position [1310, 0]
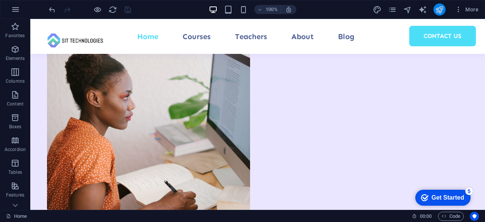
click at [438, 10] on icon "publish" at bounding box center [439, 9] width 9 height 9
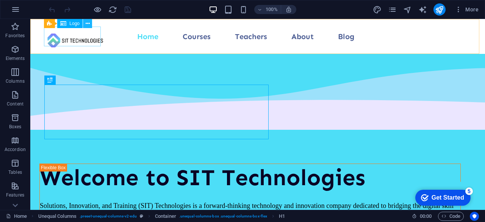
click at [88, 23] on icon at bounding box center [88, 24] width 4 height 8
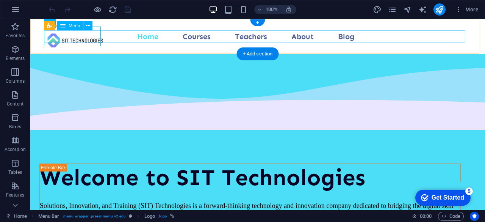
click at [191, 35] on nav "Home Courses Teachers About Blog Contact Us" at bounding box center [257, 36] width 421 height 12
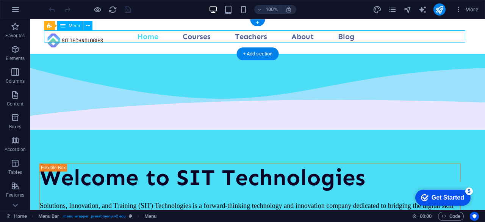
click at [191, 35] on nav "Home Courses Teachers About Blog Contact Us" at bounding box center [257, 36] width 421 height 12
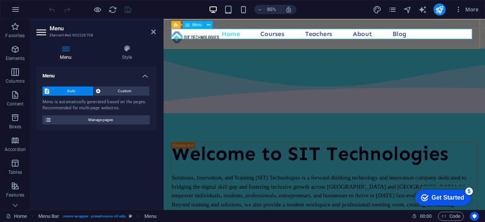
click at [330, 38] on nav "Home Courses Teachers About Blog Contact Us" at bounding box center [353, 36] width 360 height 12
click at [288, 32] on nav "Home Courses Teachers About Blog Contact Us" at bounding box center [353, 36] width 360 height 12
click at [288, 34] on nav "Home Courses Teachers About Blog Contact Us" at bounding box center [353, 36] width 360 height 12
click at [289, 38] on nav "Home Courses Teachers About Blog Contact Us" at bounding box center [353, 36] width 360 height 12
click at [389, 34] on nav "Home Courses Teachers About Blog Contact Us" at bounding box center [353, 36] width 360 height 12
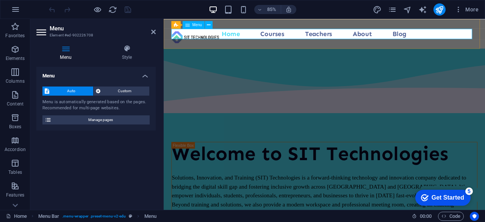
click at [389, 34] on nav "Home Courses Teachers About Blog Contact Us" at bounding box center [353, 36] width 360 height 12
click at [428, 39] on nav "Home Courses Teachers About Blog Contact Us" at bounding box center [353, 36] width 360 height 12
click at [427, 39] on nav "Home Courses Teachers About Blog Contact Us" at bounding box center [353, 36] width 360 height 12
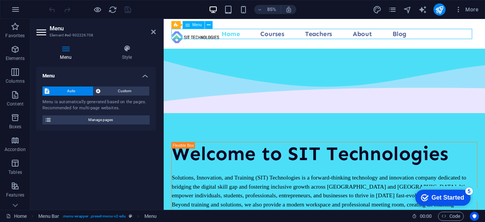
click at [319, 37] on nav "Home Courses Teachers About Blog Contact Us" at bounding box center [353, 36] width 360 height 12
click at [315, 33] on nav "Home Courses Teachers About Blog Contact Us" at bounding box center [353, 36] width 360 height 12
click at [132, 53] on h4 "Style" at bounding box center [127, 53] width 58 height 16
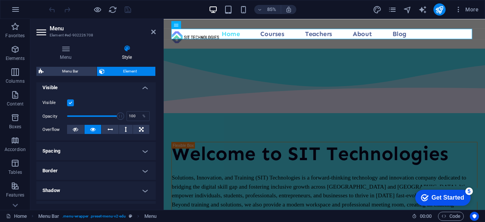
scroll to position [9, 0]
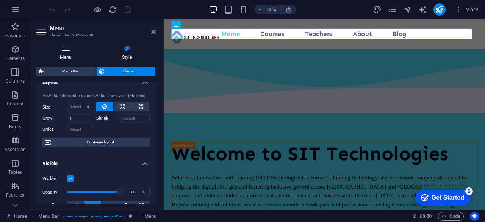
click at [64, 48] on icon at bounding box center [65, 49] width 59 height 8
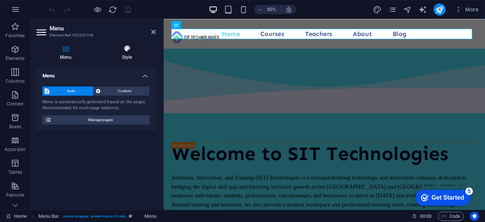
click at [122, 53] on h4 "Style" at bounding box center [127, 53] width 58 height 16
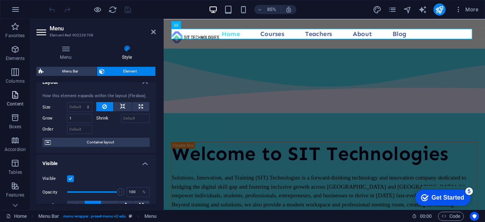
click at [9, 97] on span "Content" at bounding box center [15, 99] width 30 height 18
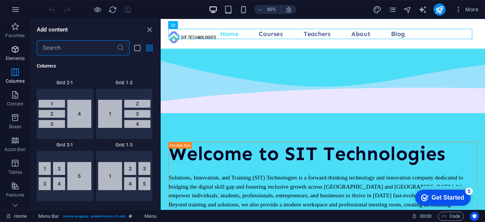
scroll to position [947, 0]
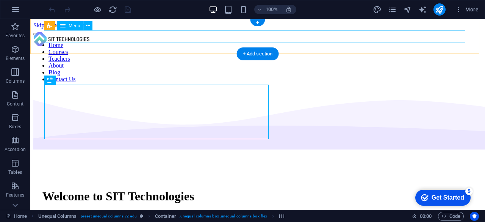
click at [276, 42] on nav "Home Courses Teachers About Blog Contact Us" at bounding box center [257, 62] width 449 height 41
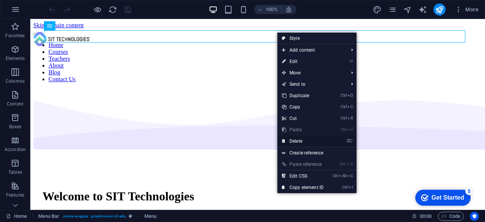
click at [299, 139] on link "⌦ Delete" at bounding box center [302, 140] width 51 height 11
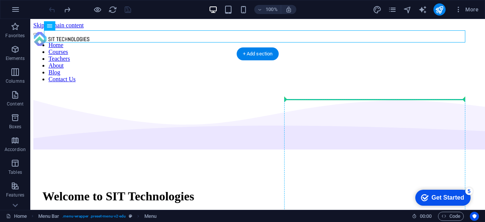
drag, startPoint x: 305, startPoint y: 36, endPoint x: 299, endPoint y: 81, distance: 46.3
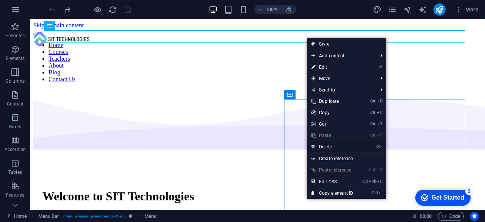
drag, startPoint x: 335, startPoint y: 145, endPoint x: 222, endPoint y: 15, distance: 171.9
click at [335, 145] on link "⌦ Delete" at bounding box center [332, 146] width 51 height 11
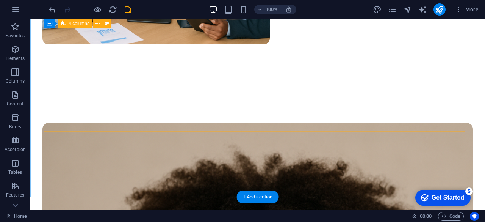
scroll to position [189, 0]
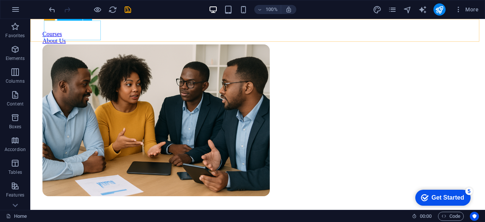
select select "px"
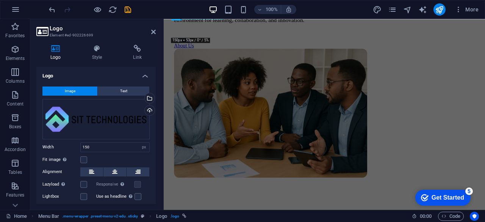
scroll to position [210, 0]
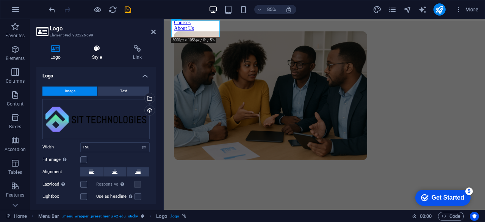
click at [99, 55] on h4 "Style" at bounding box center [98, 53] width 41 height 16
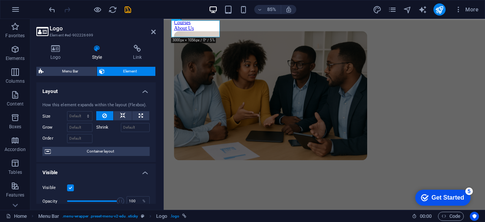
click at [59, 34] on h3 "Element #ed-902226699" at bounding box center [95, 35] width 91 height 7
click at [61, 53] on h4 "Logo" at bounding box center [57, 53] width 42 height 16
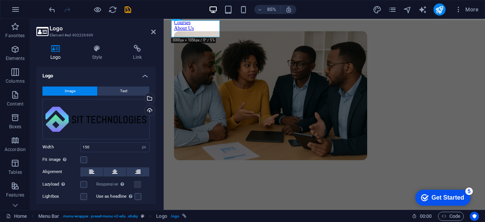
scroll to position [33, 0]
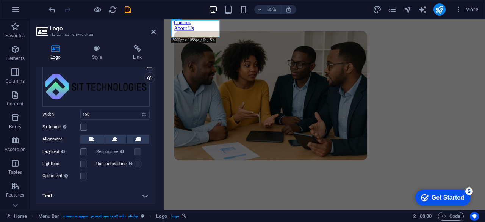
drag, startPoint x: 141, startPoint y: 194, endPoint x: 136, endPoint y: 194, distance: 5.4
click at [141, 194] on h4 "Text" at bounding box center [95, 195] width 119 height 18
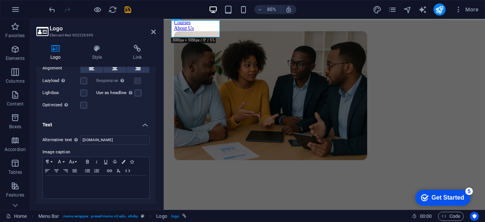
scroll to position [0, 0]
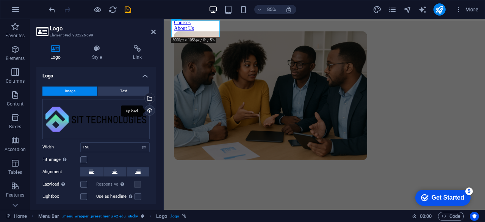
click at [145, 109] on div "Upload" at bounding box center [148, 110] width 11 height 11
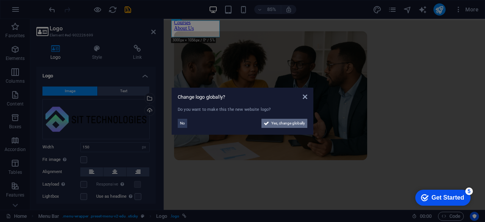
click at [288, 122] on span "Yes, change globally" at bounding box center [288, 123] width 34 height 9
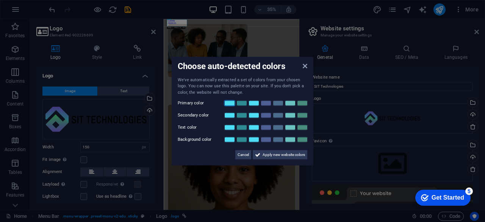
click at [230, 103] on link at bounding box center [229, 103] width 11 height 6
click at [245, 113] on link at bounding box center [241, 115] width 11 height 6
click at [266, 125] on link at bounding box center [265, 127] width 11 height 6
click at [232, 140] on link at bounding box center [229, 139] width 11 height 6
drag, startPoint x: 269, startPoint y: 156, endPoint x: 303, endPoint y: 383, distance: 229.5
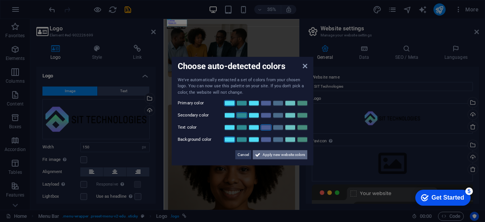
click at [269, 156] on span "Apply new website colors" at bounding box center [284, 154] width 42 height 9
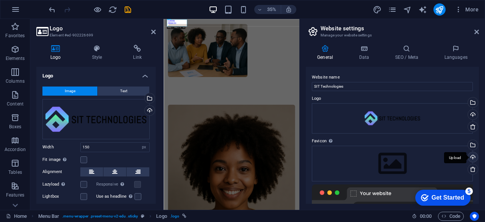
click at [473, 156] on div "Upload" at bounding box center [471, 157] width 11 height 11
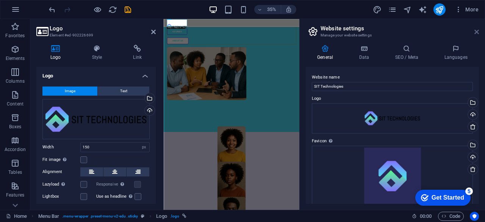
click at [478, 31] on icon at bounding box center [476, 32] width 5 height 6
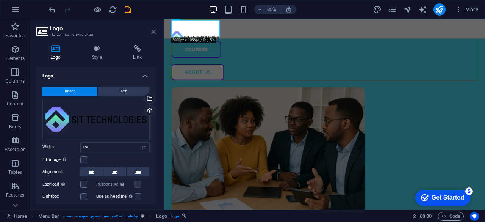
click at [154, 31] on icon at bounding box center [153, 32] width 5 height 6
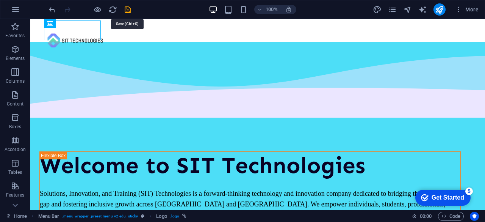
click at [130, 13] on icon "save" at bounding box center [128, 9] width 9 height 9
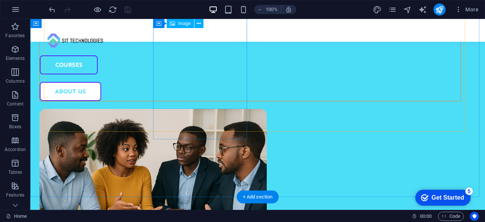
scroll to position [379, 0]
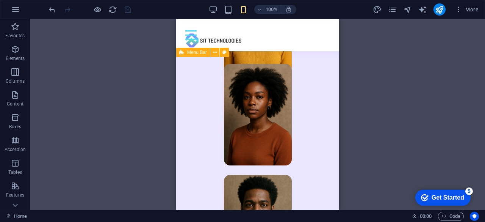
scroll to position [464, 0]
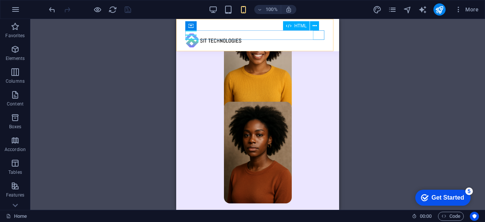
click at [317, 38] on div at bounding box center [257, 34] width 145 height 9
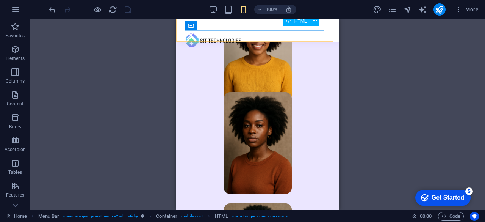
click at [197, 30] on div at bounding box center [190, 34] width 11 height 9
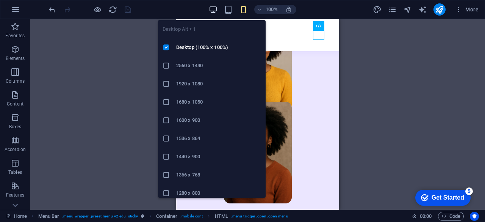
click at [0, 0] on icon "button" at bounding box center [0, 0] width 0 height 0
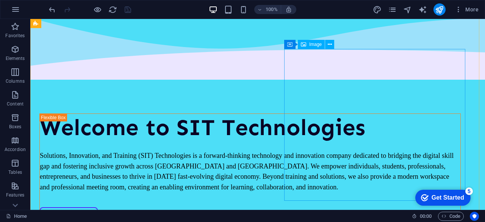
scroll to position [0, 0]
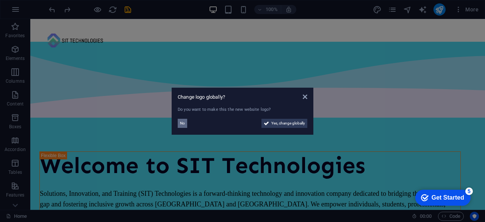
click at [182, 125] on span "No" at bounding box center [182, 123] width 5 height 9
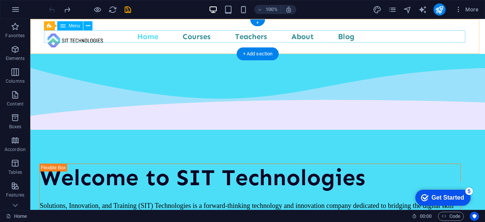
click at [240, 34] on nav "Home Courses Teachers About Blog Contact Us" at bounding box center [257, 36] width 421 height 12
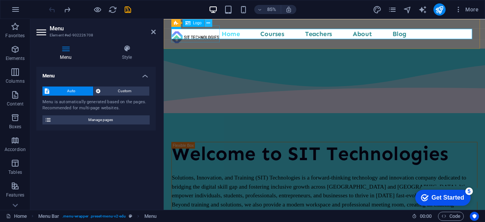
click at [205, 22] on button at bounding box center [209, 23] width 8 height 8
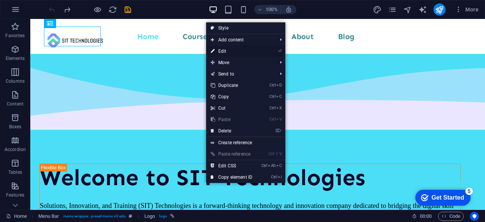
click at [225, 47] on link "⏎ Edit" at bounding box center [231, 50] width 51 height 11
select select "px"
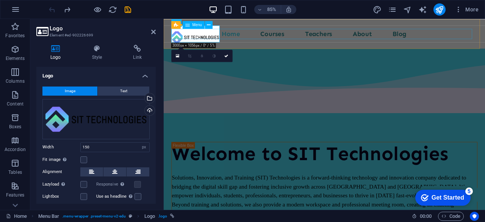
click at [249, 38] on nav "Home Courses Teachers About Blog Contact Us" at bounding box center [353, 36] width 360 height 12
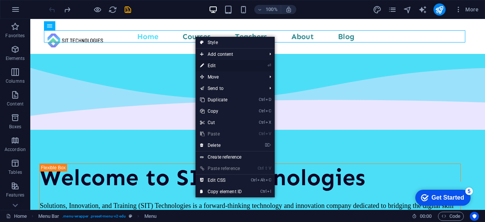
click at [222, 67] on link "⏎ Edit" at bounding box center [220, 65] width 51 height 11
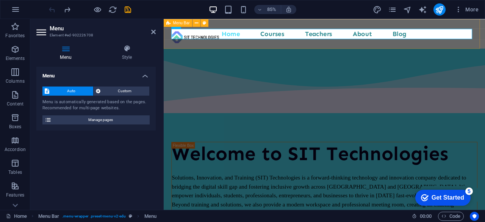
click at [258, 51] on div "Home Courses Teachers About Blog Contact Us" at bounding box center [353, 36] width 378 height 35
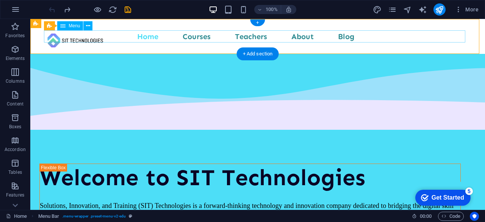
click at [202, 38] on nav "Home Courses Teachers About Blog Contact Us" at bounding box center [257, 36] width 421 height 12
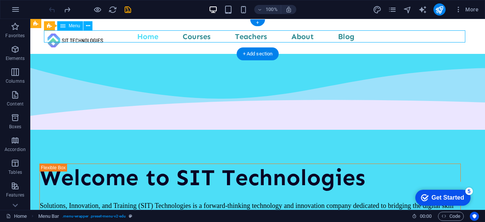
click at [202, 38] on nav "Home Courses Teachers About Blog Contact Us" at bounding box center [257, 36] width 421 height 12
select select
select select "1"
select select
select select "2"
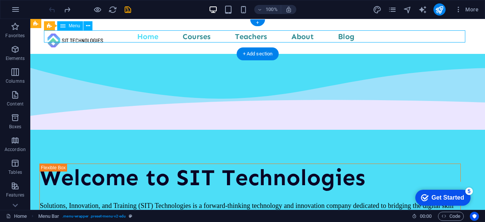
select select
select select "3"
select select
select select "4"
select select
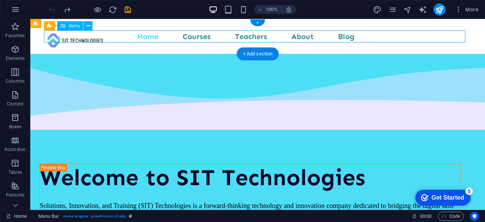
select select "5"
select select
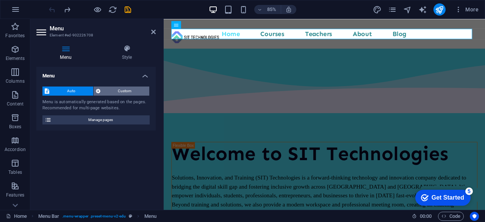
click at [121, 91] on span "Custom" at bounding box center [125, 90] width 45 height 9
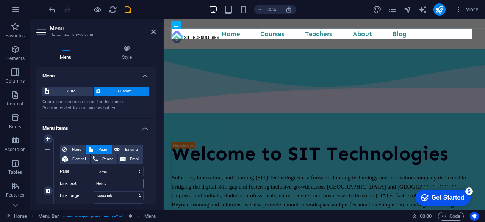
scroll to position [38, 0]
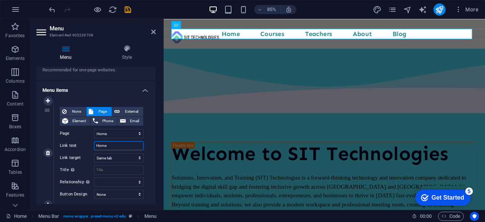
click at [118, 144] on input "Home" at bounding box center [119, 145] width 50 height 9
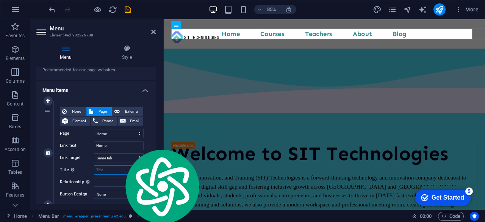
click at [115, 169] on input "Title Additional link description, should not be the same as the link text. The…" at bounding box center [119, 169] width 50 height 9
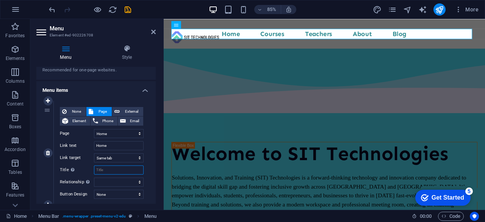
select select
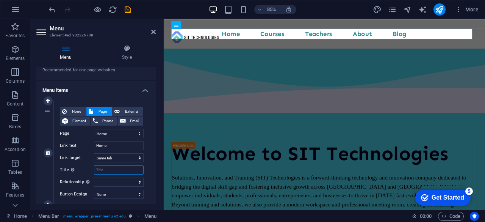
select select
click at [109, 171] on input "Title Additional link description, should not be the same as the link text. The…" at bounding box center [119, 169] width 50 height 9
paste input "[URL][DOMAIN_NAME]"
type input "[URL][DOMAIN_NAME]"
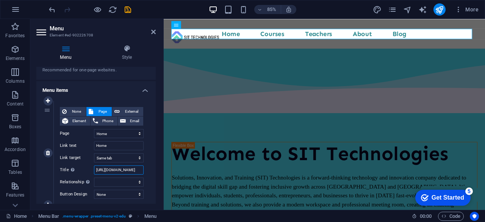
select select
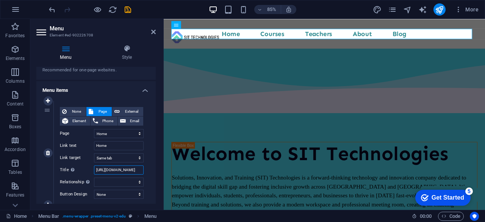
select select
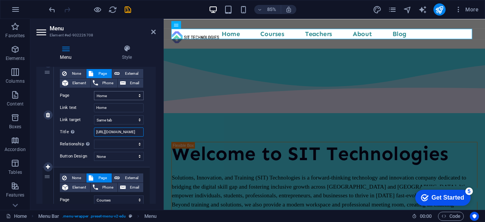
scroll to position [189, 0]
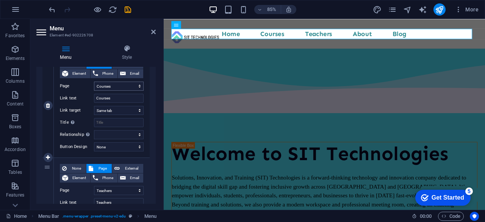
type input "[URL][DOMAIN_NAME]"
click at [116, 88] on select "Home Courses Teachers About Blog Contact Us Legal Notice Privacy" at bounding box center [119, 85] width 50 height 9
select select "3"
click at [94, 81] on select "Home Courses Teachers About Blog Contact Us Legal Notice Privacy" at bounding box center [119, 85] width 50 height 9
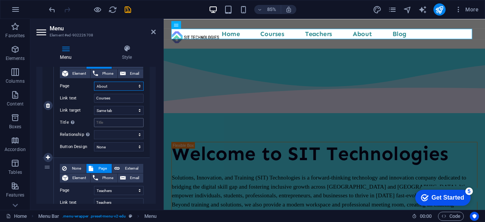
select select
type input "About"
select select
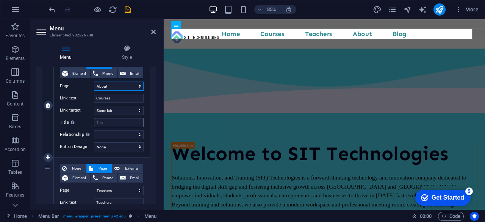
select select
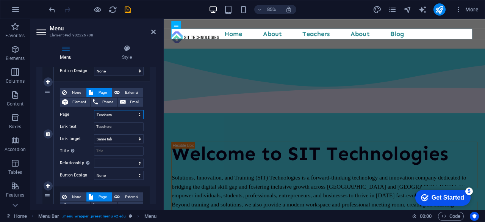
click at [126, 111] on select "Home Courses Teachers About Blog Contact Us Legal Notice Privacy" at bounding box center [119, 114] width 50 height 9
select select "5"
click at [94, 110] on select "Home Courses Teachers About Blog Contact Us Legal Notice Privacy" at bounding box center [119, 114] width 50 height 9
select select
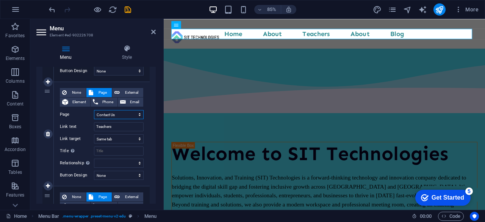
type input "Contact Us"
select select
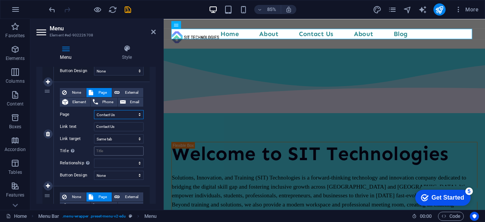
scroll to position [303, 0]
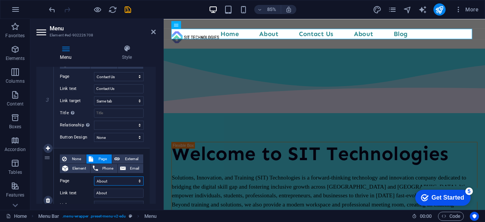
click at [120, 178] on select "Home Courses Teachers About Blog Contact Us Legal Notice Privacy" at bounding box center [119, 180] width 50 height 9
select select "4"
click at [94, 176] on select "Home Courses Teachers About Blog Contact Us Legal Notice Privacy" at bounding box center [119, 180] width 50 height 9
select select
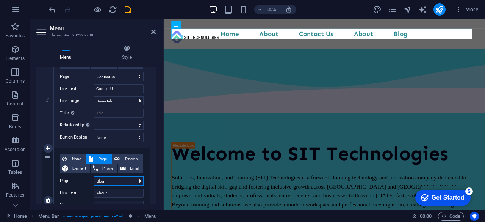
select select
type input "Blog"
select select
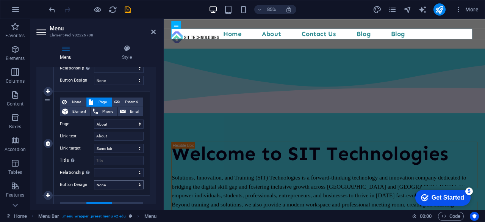
scroll to position [265, 0]
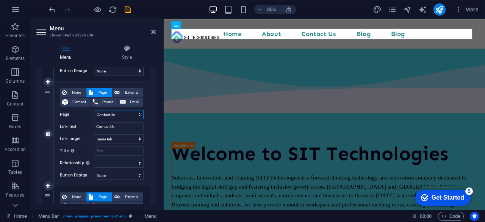
click at [120, 113] on select "Home Courses Teachers About Blog Contact Us Legal Notice Privacy" at bounding box center [119, 114] width 50 height 9
select select "4"
click at [94, 110] on select "Home Courses Teachers About Blog Contact Us Legal Notice Privacy" at bounding box center [119, 114] width 50 height 9
select select
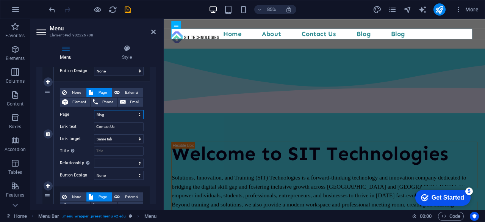
type input "Blog"
select select
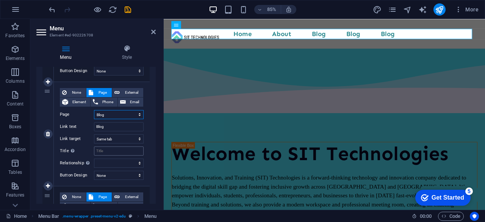
scroll to position [341, 0]
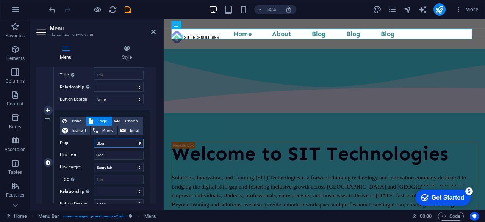
drag, startPoint x: 120, startPoint y: 144, endPoint x: 122, endPoint y: 140, distance: 4.4
click at [120, 144] on select "Home Courses Teachers About Blog Contact Us Legal Notice Privacy" at bounding box center [119, 142] width 50 height 9
select select "5"
click at [94, 138] on select "Home Courses Teachers About Blog Contact Us Legal Notice Privacy" at bounding box center [119, 142] width 50 height 9
select select
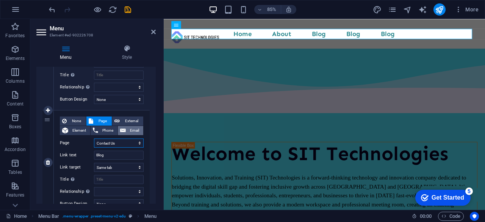
select select
type input "Contact Us"
select select
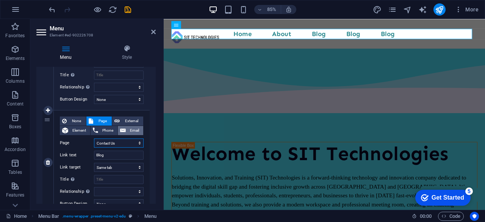
select select
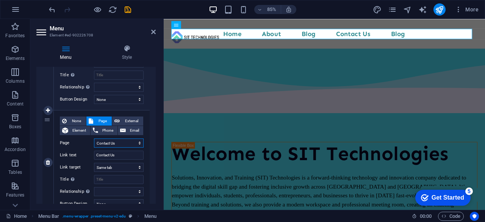
click at [123, 143] on select "Home Courses Teachers About Blog Contact Us Legal Notice Privacy" at bounding box center [119, 142] width 50 height 9
select select "4"
click at [94, 138] on select "Home Courses Teachers About Blog Contact Us Legal Notice Privacy" at bounding box center [119, 142] width 50 height 9
select select
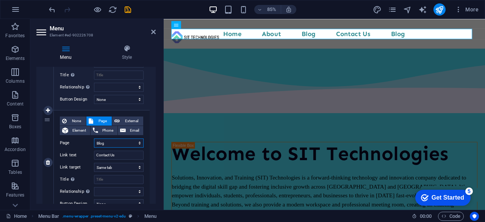
select select
type input "Blog"
select select
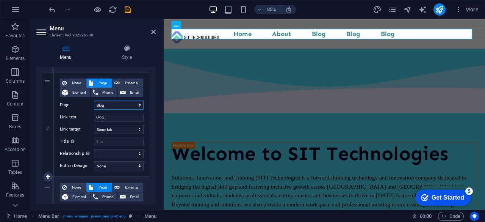
scroll to position [417, 0]
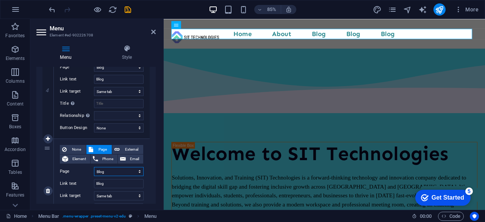
click at [118, 170] on select "Home Courses Teachers About Blog Contact Us Legal Notice Privacy" at bounding box center [119, 171] width 50 height 9
select select "5"
click at [94, 167] on select "Home Courses Teachers About Blog Contact Us Legal Notice Privacy" at bounding box center [119, 171] width 50 height 9
select select
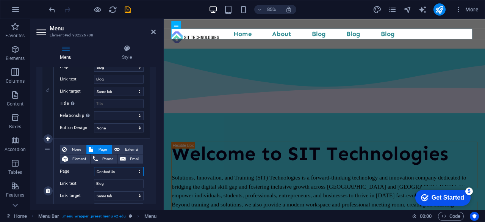
select select
type input "Contact Us"
select select
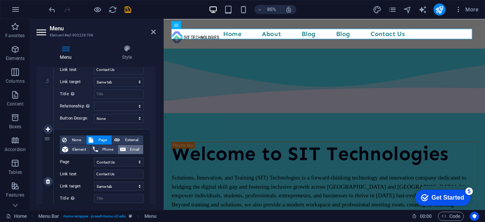
scroll to position [568, 0]
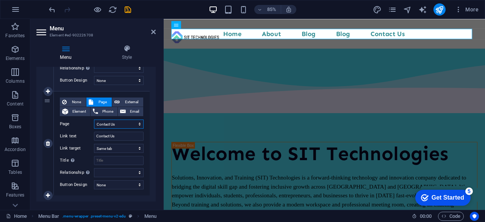
click at [122, 122] on select "Home Courses Teachers About Blog Contact Us Legal Notice Privacy" at bounding box center [119, 123] width 50 height 9
select select "2"
click at [94, 119] on select "Home Courses Teachers About Blog Contact Us Legal Notice Privacy" at bounding box center [119, 123] width 50 height 9
select select
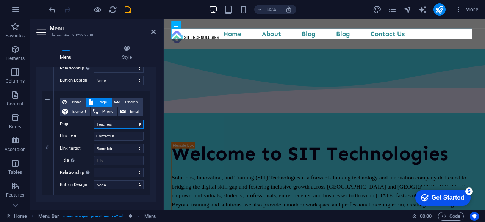
select select
type input "Teachers"
select select
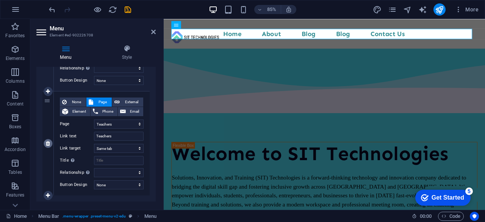
click at [47, 142] on icon at bounding box center [48, 143] width 4 height 5
select select
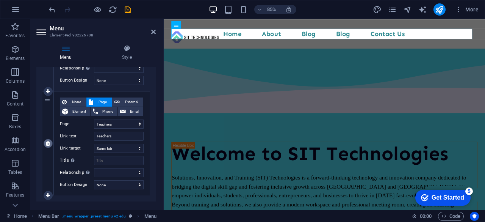
select select
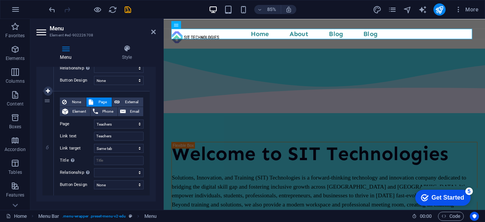
scroll to position [476, 0]
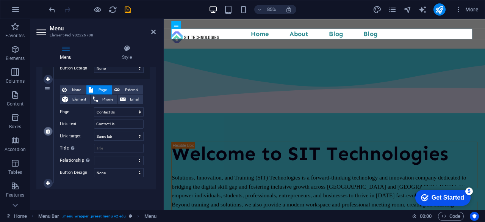
click at [49, 132] on icon at bounding box center [48, 130] width 4 height 5
select select
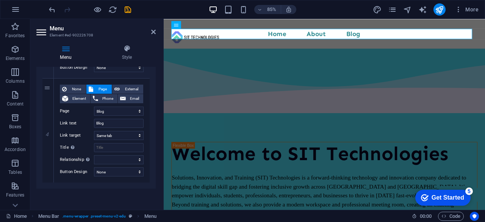
scroll to position [372, 0]
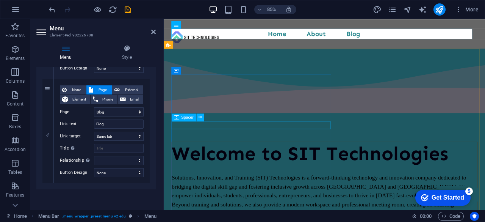
select select
select select "5"
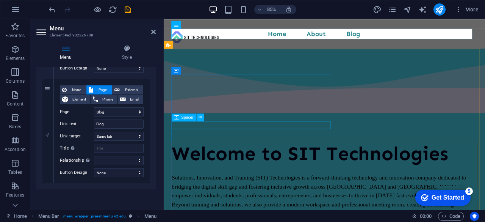
select select
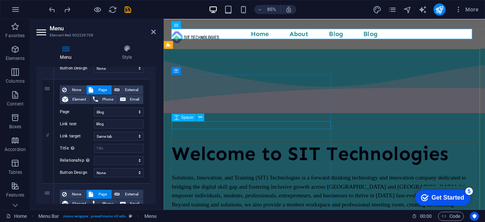
scroll to position [476, 0]
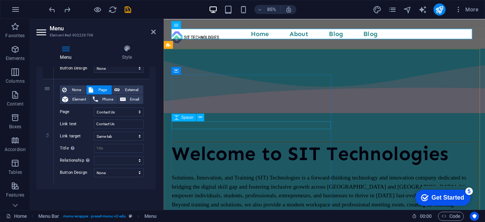
select select
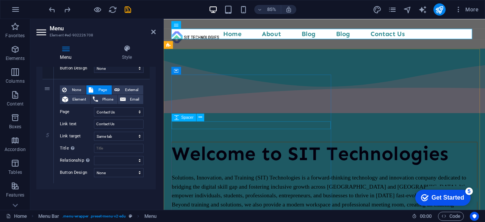
select select "2"
select select
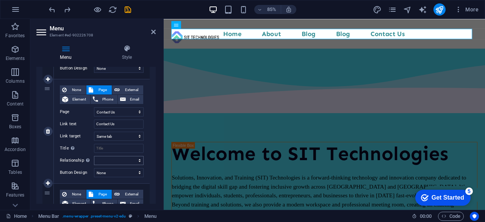
scroll to position [580, 0]
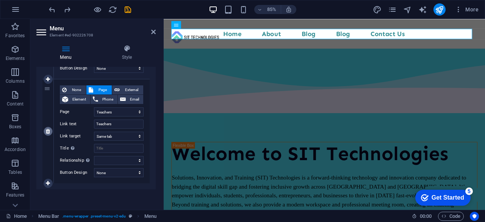
click at [49, 131] on icon at bounding box center [48, 130] width 4 height 5
select select
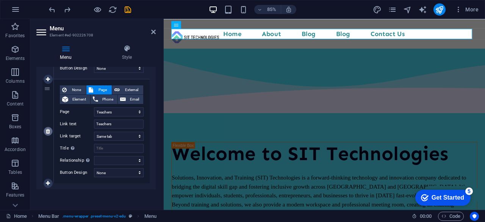
select select
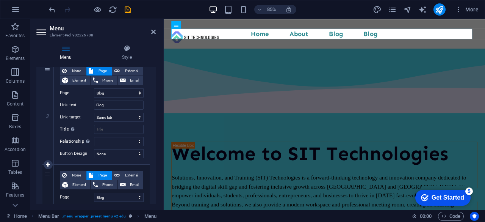
scroll to position [363, 0]
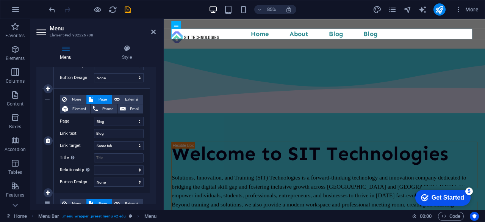
click at [119, 115] on div "None Page External Element Phone Email Page Home Courses Teachers About Blog Co…" at bounding box center [102, 135] width 84 height 80
click at [115, 124] on select "Home Courses Teachers About Blog Contact Us Legal Notice Privacy" at bounding box center [119, 121] width 50 height 9
click at [50, 142] on link at bounding box center [48, 140] width 9 height 9
select select
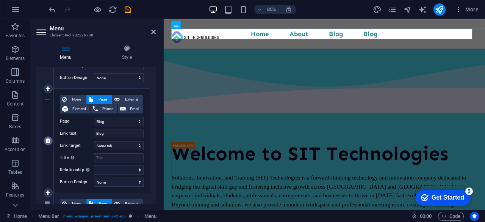
select select
select select "5"
type input "Contact Us"
select select
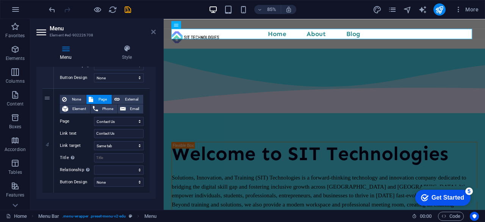
click at [153, 33] on icon at bounding box center [153, 32] width 5 height 6
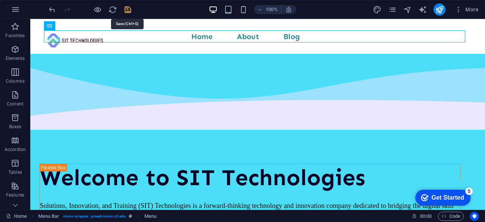
click at [124, 9] on icon "save" at bounding box center [128, 9] width 9 height 9
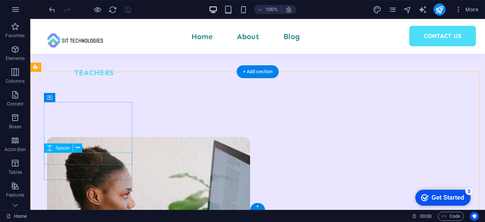
scroll to position [1310, 0]
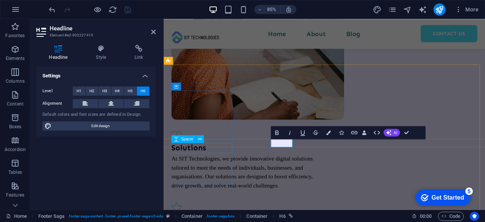
scroll to position [1346, 0]
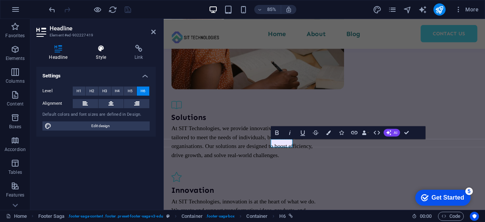
click at [91, 47] on icon at bounding box center [101, 49] width 36 height 8
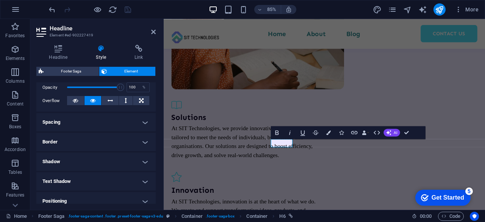
scroll to position [0, 0]
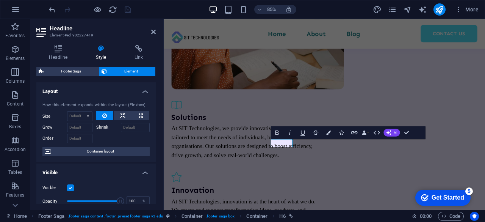
click at [142, 95] on h4 "Layout" at bounding box center [95, 89] width 119 height 14
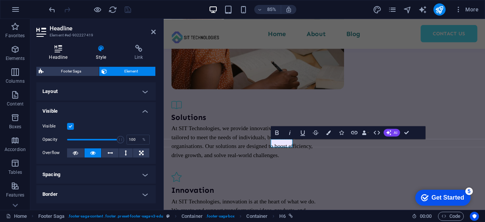
click at [62, 48] on icon at bounding box center [58, 49] width 44 height 8
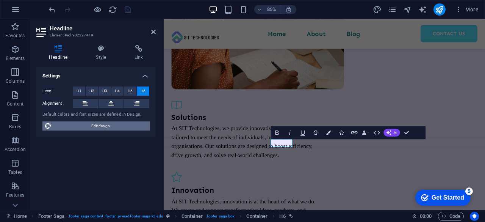
click at [97, 126] on span "Edit design" at bounding box center [101, 125] width 94 height 9
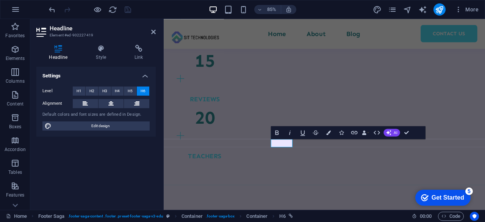
select select "px"
select select "400"
select select "px"
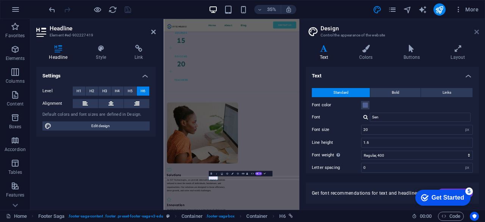
scroll to position [0, 0]
click at [478, 27] on h2 "Design" at bounding box center [400, 28] width 158 height 7
drag, startPoint x: 479, startPoint y: 34, endPoint x: 477, endPoint y: 30, distance: 5.1
click at [479, 34] on aside "Design Control the appearance of the website Variants Text Colors Buttons Layou…" at bounding box center [392, 114] width 186 height 191
click at [476, 29] on icon at bounding box center [476, 32] width 5 height 6
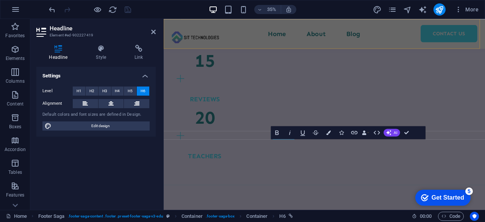
scroll to position [1346, 0]
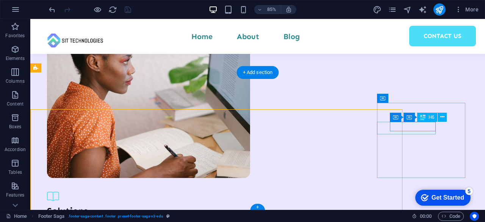
scroll to position [1309, 0]
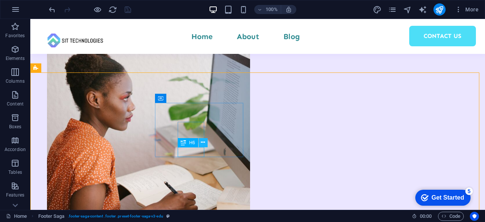
click at [201, 142] on icon at bounding box center [203, 142] width 4 height 8
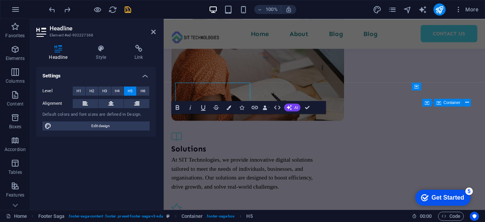
scroll to position [1346, 0]
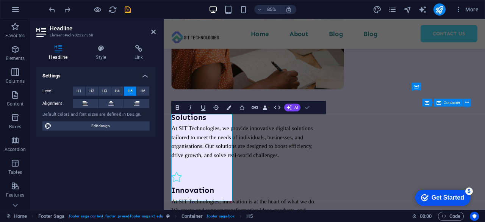
drag, startPoint x: 308, startPoint y: 106, endPoint x: 277, endPoint y: 88, distance: 36.1
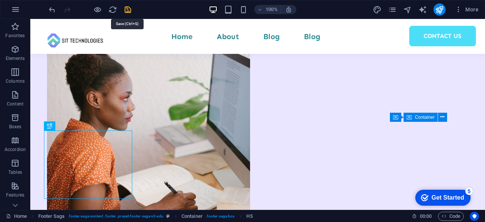
drag, startPoint x: 124, startPoint y: 7, endPoint x: 133, endPoint y: 37, distance: 31.1
click at [124, 7] on icon "save" at bounding box center [128, 9] width 9 height 9
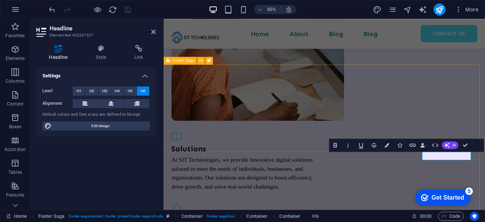
scroll to position [1346, 0]
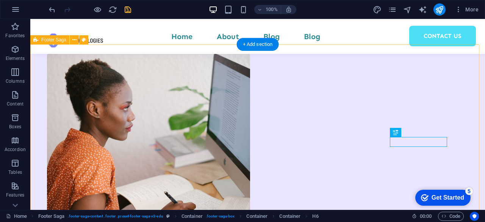
scroll to position [1337, 0]
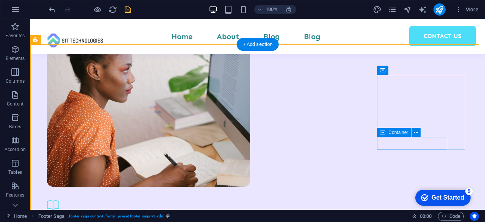
scroll to position [1356, 0]
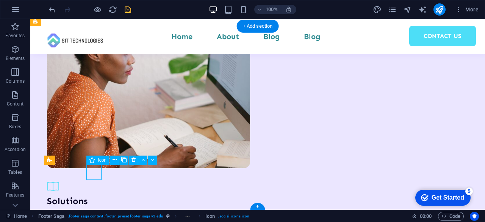
type textarea "x"
select select "xMidYMid"
select select "px"
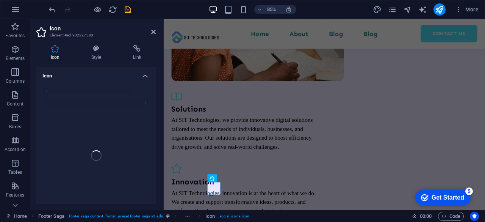
scroll to position [1380, 0]
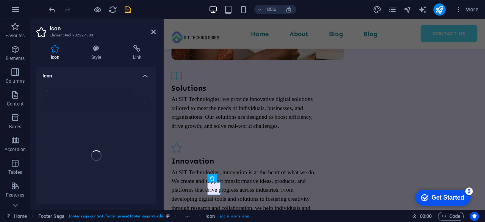
click at [156, 30] on aside "Icon Element #ed-902227383 Icon Style Link Icon x Appearance Color Background M…" at bounding box center [96, 114] width 133 height 191
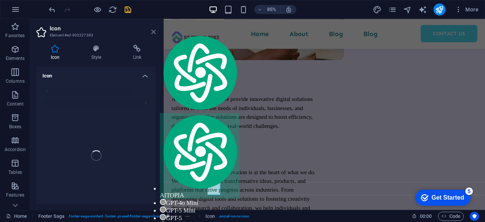
click at [152, 32] on icon at bounding box center [153, 32] width 5 height 6
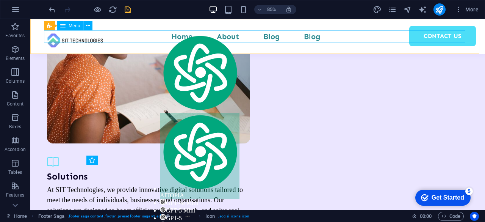
scroll to position [1356, 0]
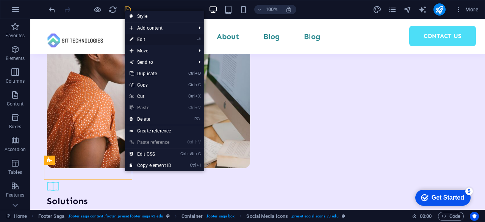
click at [151, 39] on link "⏎ Edit" at bounding box center [150, 39] width 51 height 11
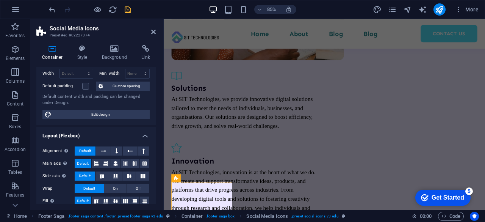
scroll to position [0, 0]
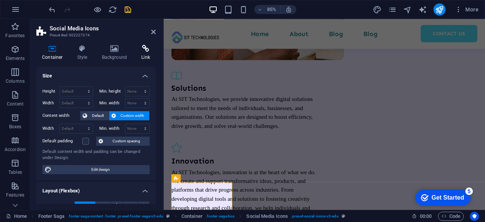
click at [142, 50] on icon at bounding box center [146, 49] width 20 height 8
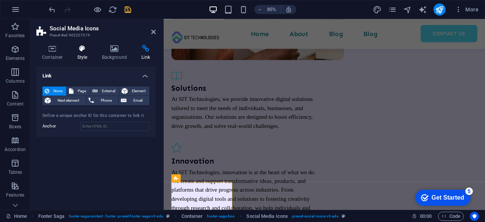
click at [84, 50] on icon at bounding box center [83, 49] width 22 height 8
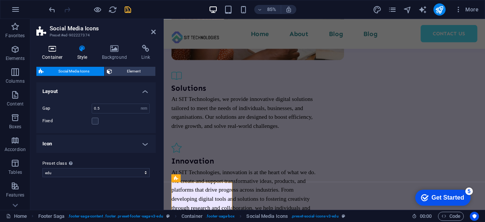
click at [52, 56] on h4 "Container" at bounding box center [53, 53] width 35 height 16
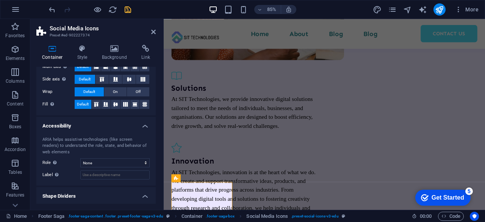
scroll to position [169, 0]
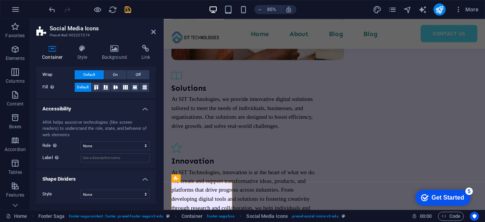
click at [150, 31] on h2 "Social Media Icons" at bounding box center [103, 28] width 106 height 7
click at [155, 31] on icon at bounding box center [153, 32] width 5 height 6
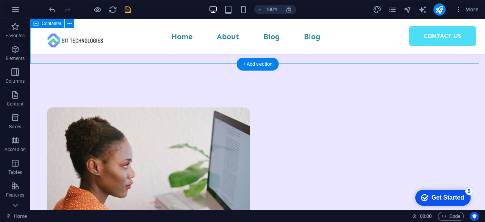
scroll to position [1356, 0]
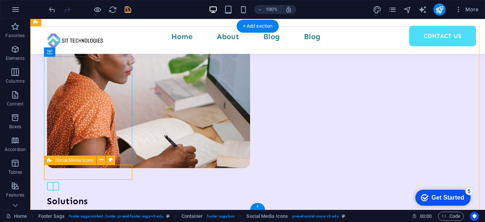
select select "rem"
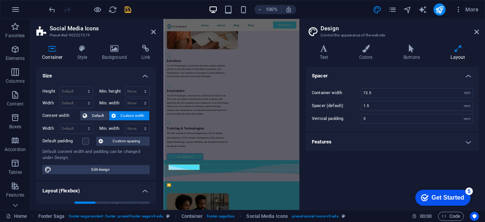
scroll to position [1086, 0]
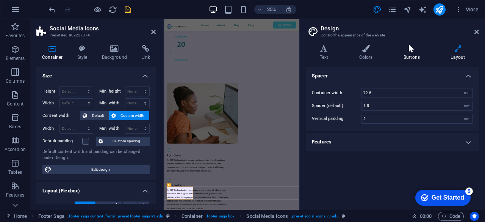
click at [410, 51] on icon at bounding box center [411, 49] width 44 height 8
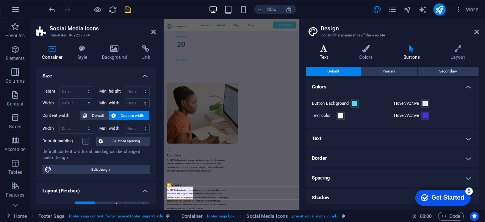
click at [330, 50] on icon at bounding box center [324, 49] width 36 height 8
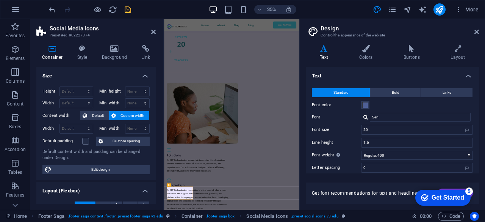
scroll to position [64, 0]
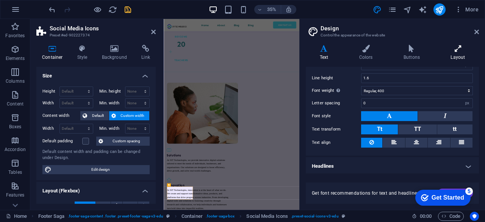
click at [460, 51] on icon at bounding box center [458, 49] width 42 height 8
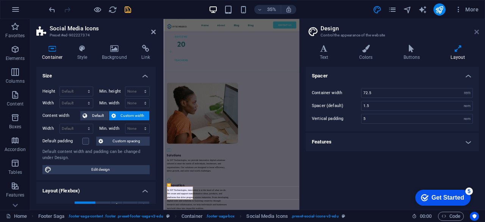
click at [475, 32] on icon at bounding box center [476, 32] width 5 height 6
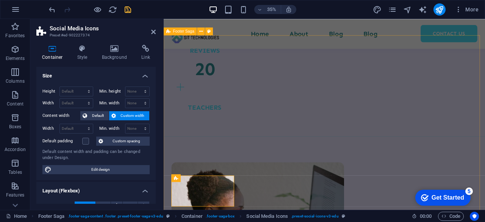
scroll to position [1380, 0]
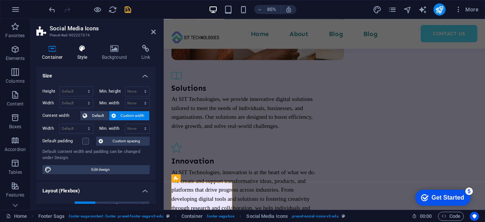
click at [78, 53] on h4 "Style" at bounding box center [84, 53] width 25 height 16
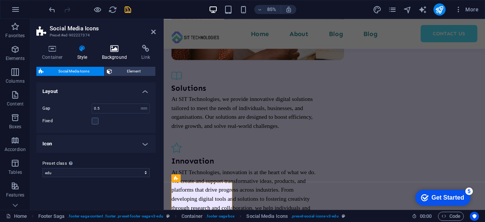
click at [114, 52] on icon at bounding box center [114, 49] width 37 height 8
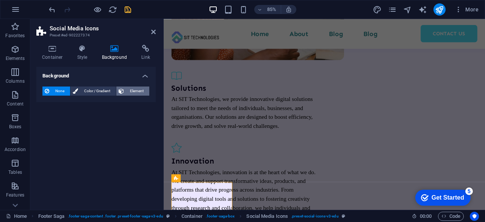
click at [148, 86] on button "Element" at bounding box center [132, 90] width 33 height 9
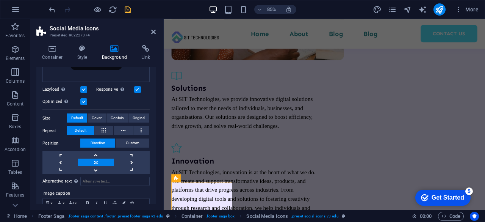
scroll to position [38, 0]
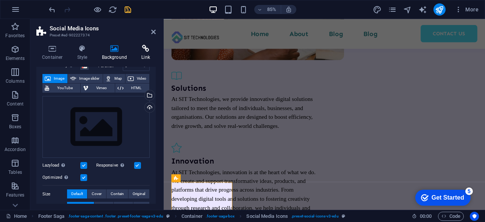
click at [145, 53] on h4 "Link" at bounding box center [146, 53] width 20 height 16
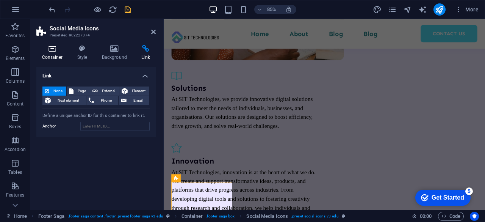
click at [41, 52] on icon at bounding box center [52, 49] width 32 height 8
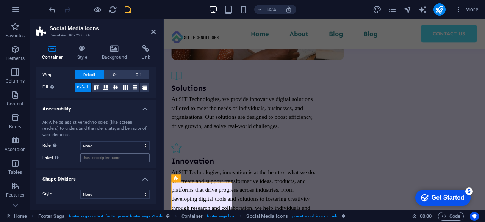
scroll to position [17, 0]
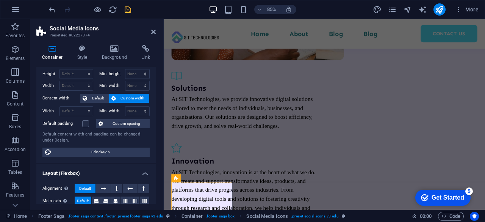
click at [157, 22] on aside "Social Media Icons Preset #ed-902227374 Container Style Background Link Size He…" at bounding box center [96, 114] width 133 height 191
drag, startPoint x: 130, startPoint y: 24, endPoint x: 152, endPoint y: 29, distance: 22.9
click at [152, 29] on icon at bounding box center [153, 32] width 5 height 6
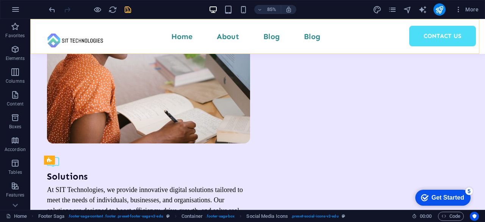
scroll to position [1356, 0]
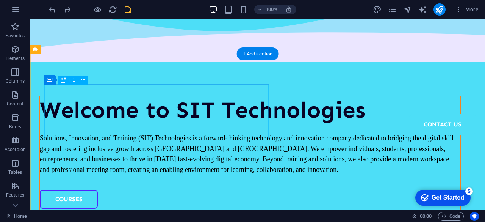
scroll to position [0, 0]
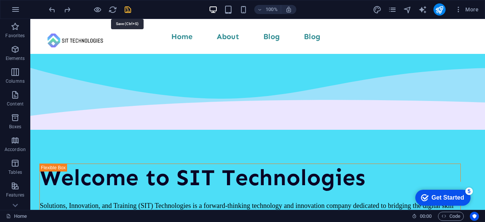
click at [131, 9] on icon "save" at bounding box center [128, 9] width 9 height 9
click at [238, 9] on div "100%" at bounding box center [253, 9] width 88 height 12
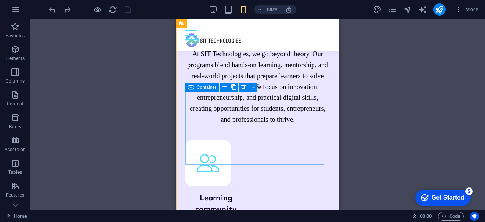
scroll to position [1901, 0]
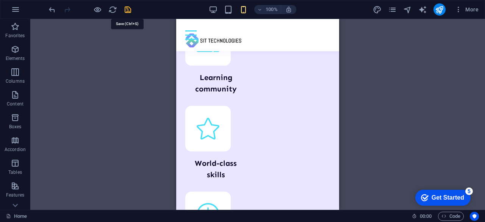
click at [127, 11] on icon "save" at bounding box center [128, 9] width 9 height 9
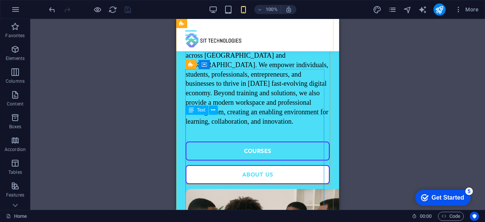
scroll to position [310, 0]
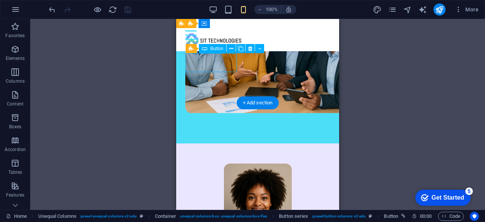
select select "%"
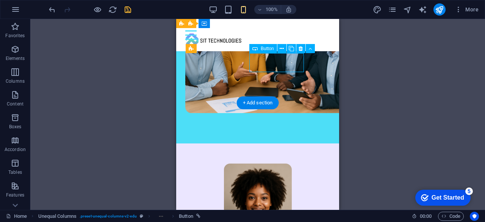
select select "%"
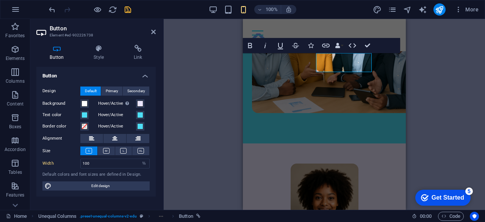
click at [451, 110] on div "Container H1 Unequal Columns Unequal Columns Container Spacer Logo Menu Bar Tex…" at bounding box center [324, 114] width 321 height 191
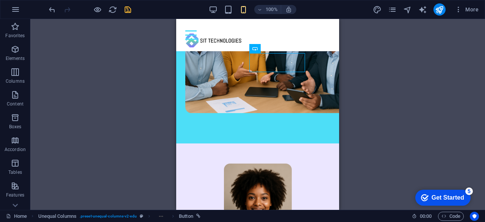
drag, startPoint x: 380, startPoint y: 91, endPoint x: 157, endPoint y: 73, distance: 223.5
click at [380, 91] on div "Container H1 Unequal Columns Unequal Columns Container Spacer Logo Menu Bar Tex…" at bounding box center [257, 114] width 455 height 191
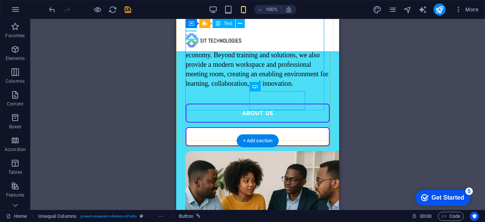
scroll to position [272, 0]
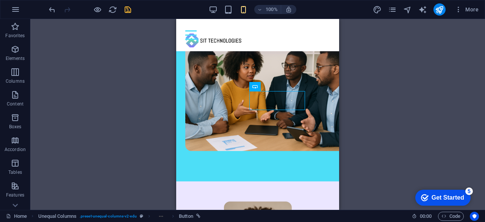
click at [128, 9] on icon "save" at bounding box center [128, 9] width 9 height 9
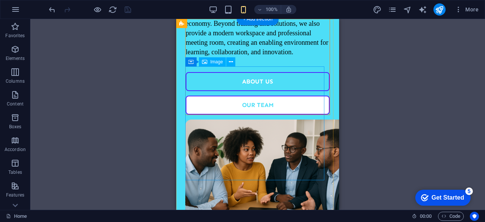
scroll to position [0, 0]
